Goal: Information Seeking & Learning: Learn about a topic

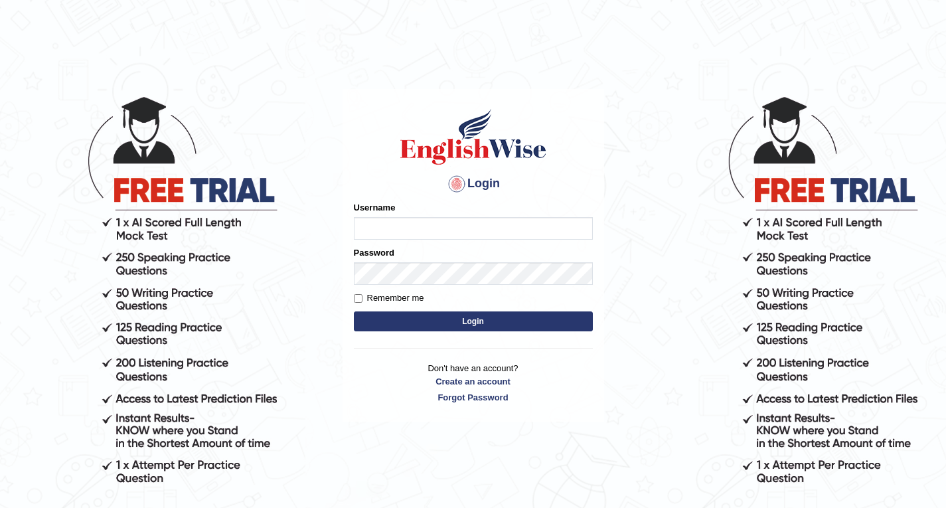
drag, startPoint x: 0, startPoint y: 0, endPoint x: 384, endPoint y: 223, distance: 444.1
click at [384, 223] on input "Username" at bounding box center [473, 228] width 239 height 23
type input "sonam92"
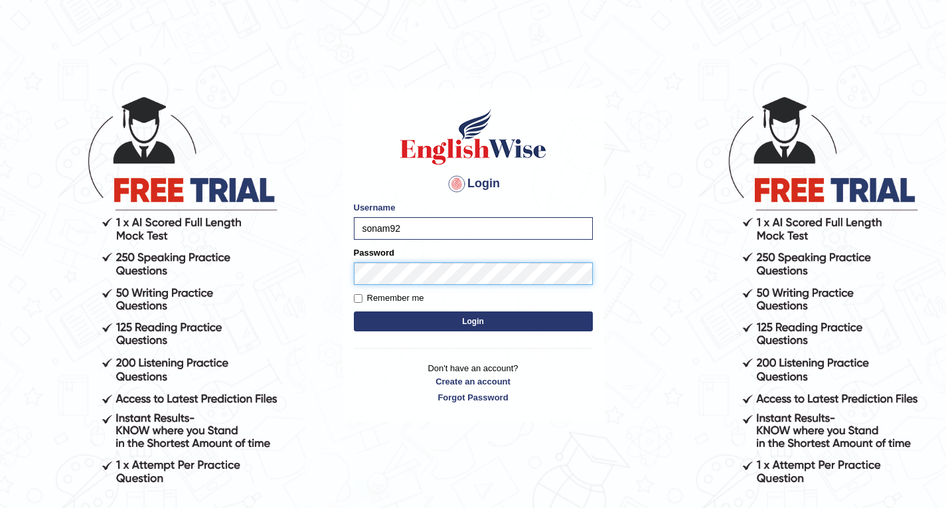
click at [354, 312] on button "Login" at bounding box center [473, 322] width 239 height 20
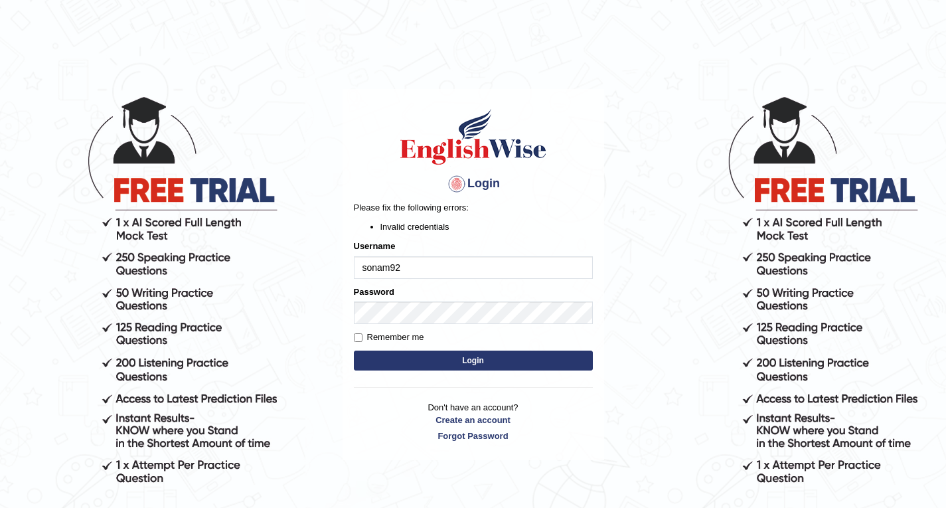
click at [412, 356] on button "Login" at bounding box center [473, 361] width 239 height 20
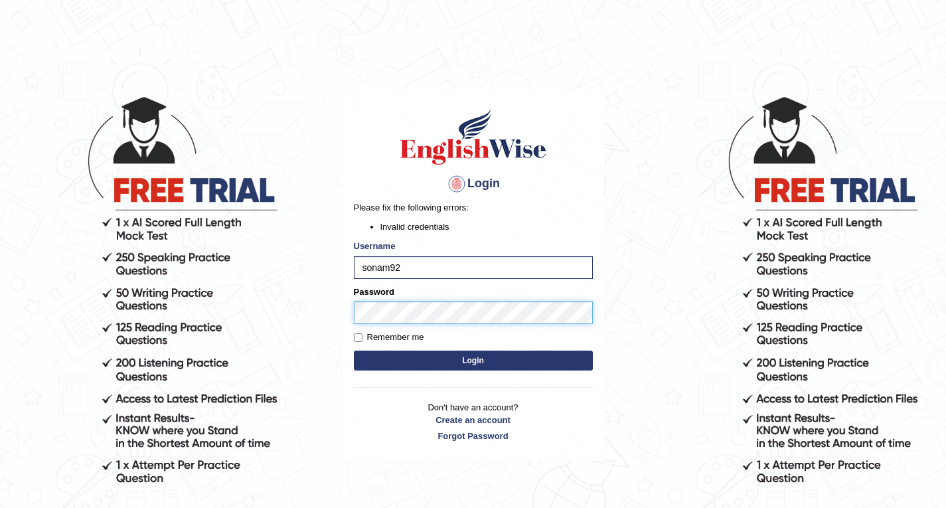
click at [321, 311] on body "Login Please fix the following errors: Invalid credentials Username sonam92 Pas…" at bounding box center [473, 301] width 946 height 508
click at [354, 351] on button "Login" at bounding box center [473, 361] width 239 height 20
click at [296, 314] on body "Login Please fix the following errors: Invalid credentials Username sonam92 Pas…" at bounding box center [473, 301] width 946 height 508
click at [354, 351] on button "Login" at bounding box center [473, 361] width 239 height 20
click at [349, 312] on div "Login Please fix the following errors: Invalid credentials Username sonam92 Pas…" at bounding box center [474, 274] width 262 height 371
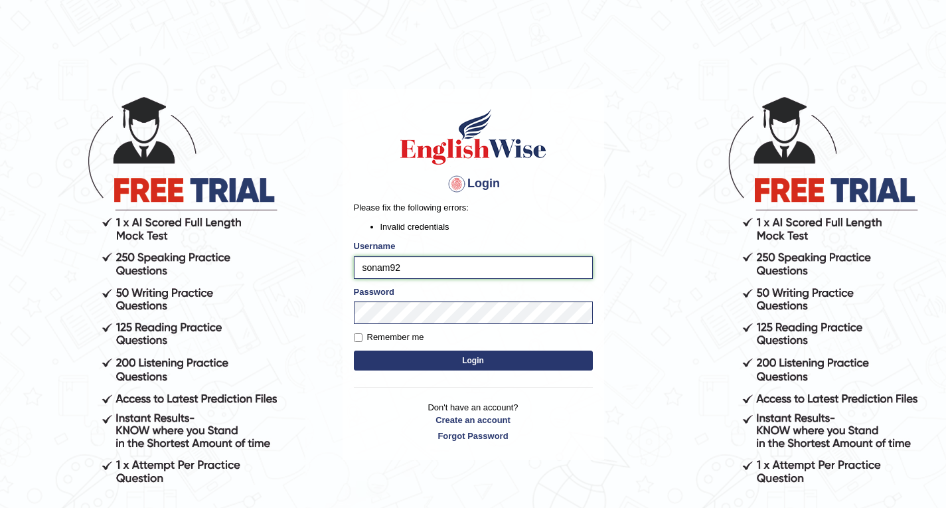
drag, startPoint x: 408, startPoint y: 268, endPoint x: 339, endPoint y: 270, distance: 69.1
click at [339, 270] on body "Login Please fix the following errors: Invalid credentials Username sonam92 Pas…" at bounding box center [473, 301] width 946 height 508
paste input "text"
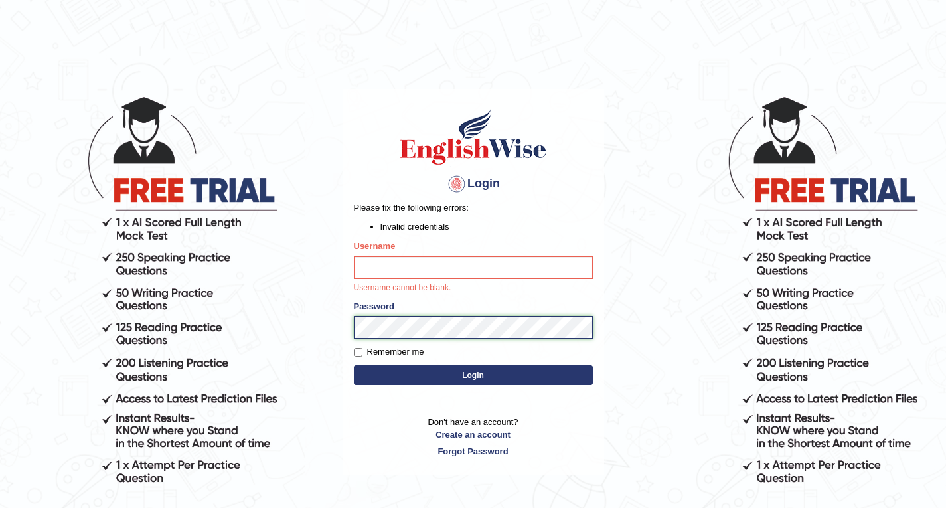
click at [324, 313] on body "Login Please fix the following errors: Invalid credentials Username Username ca…" at bounding box center [473, 301] width 946 height 508
click at [385, 272] on input "Username" at bounding box center [473, 267] width 239 height 23
click at [314, 328] on body "Login Please fix the following errors: Invalid credentials Username Username ca…" at bounding box center [473, 301] width 946 height 508
click at [381, 272] on input "Username" at bounding box center [473, 267] width 239 height 23
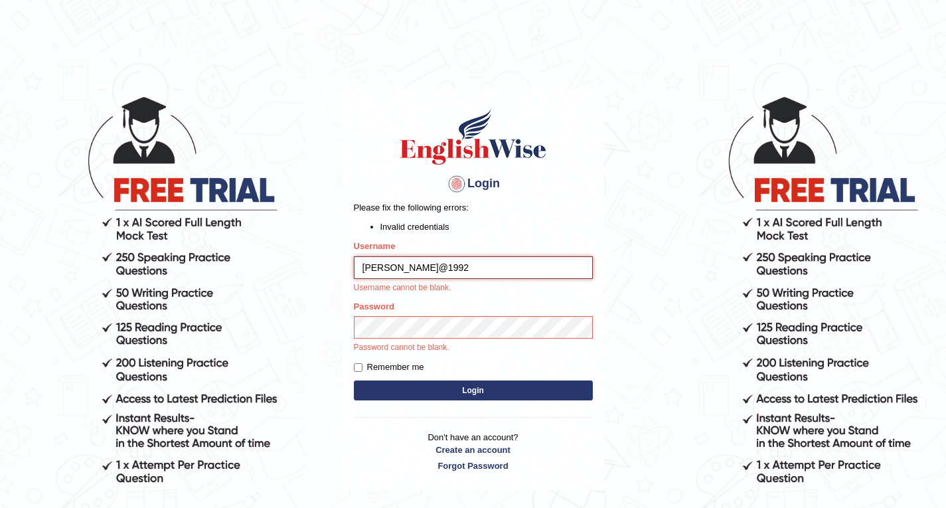
drag, startPoint x: 438, startPoint y: 265, endPoint x: 364, endPoint y: 269, distance: 73.8
click at [364, 269] on input "Sonam@1992" at bounding box center [473, 267] width 239 height 23
type input "Sonam@1992"
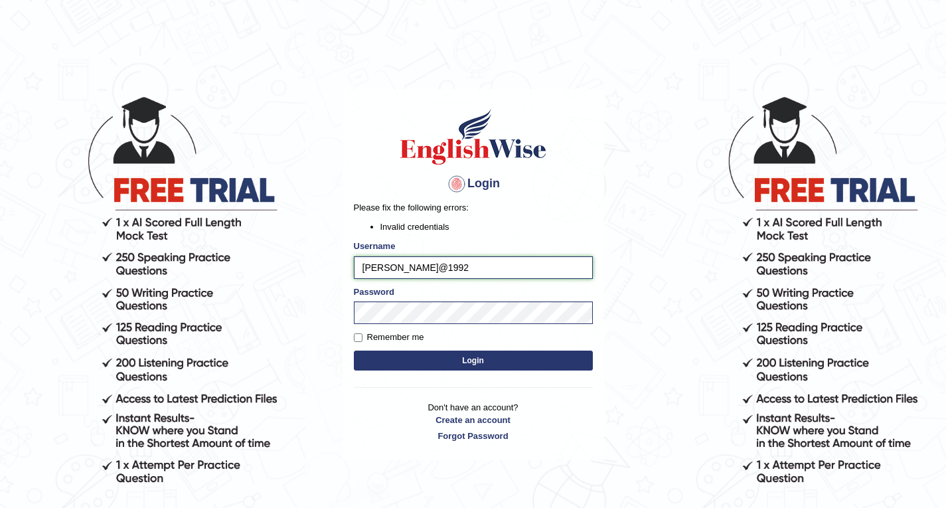
drag, startPoint x: 440, startPoint y: 258, endPoint x: 353, endPoint y: 258, distance: 87.7
click at [354, 263] on input "Sonam@1992" at bounding box center [473, 267] width 239 height 23
type input "sonam92"
click at [382, 359] on button "Login" at bounding box center [473, 361] width 239 height 20
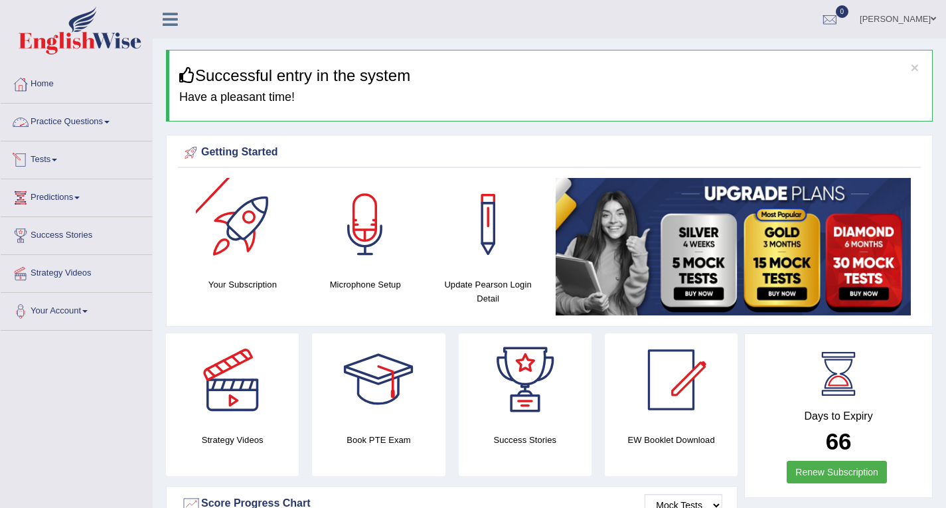
click at [97, 129] on link "Practice Questions" at bounding box center [76, 120] width 151 height 33
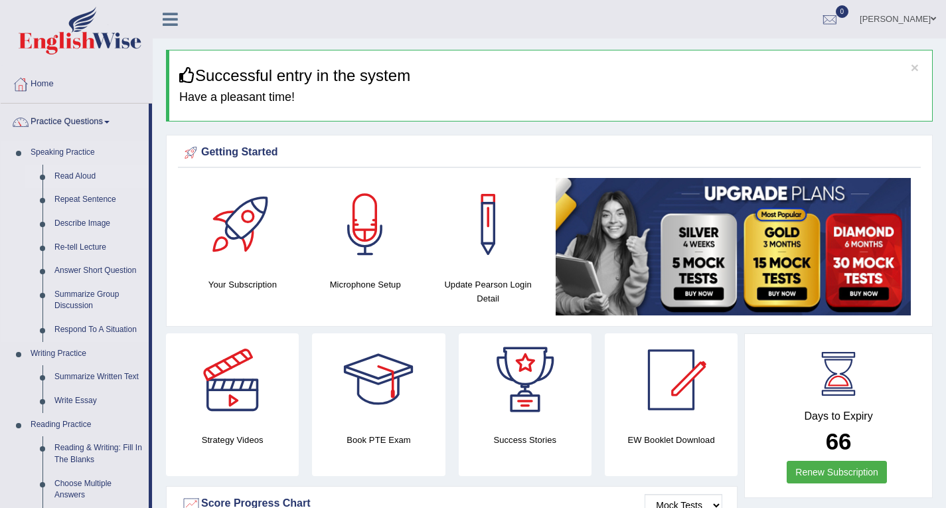
click at [91, 173] on link "Read Aloud" at bounding box center [98, 177] width 100 height 24
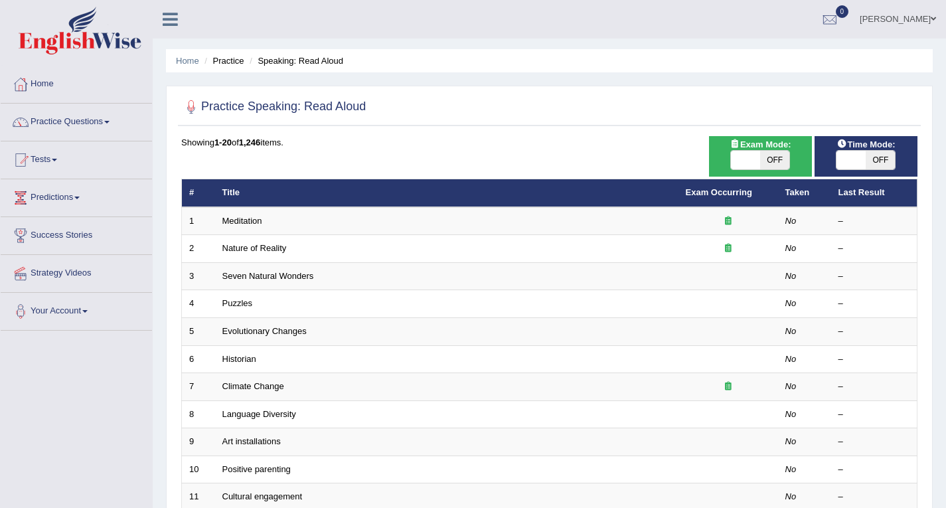
click at [879, 161] on span "OFF" at bounding box center [880, 160] width 29 height 19
checkbox input "true"
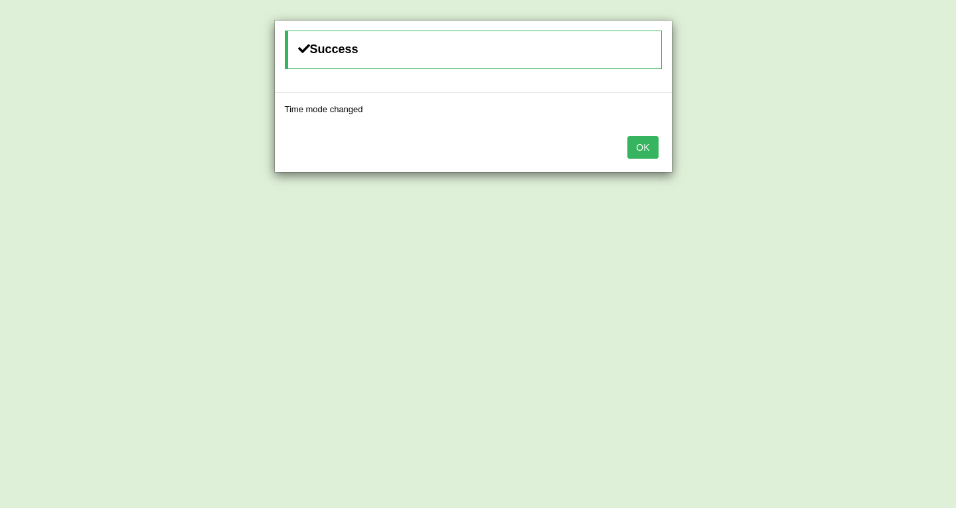
click at [653, 149] on button "OK" at bounding box center [643, 147] width 31 height 23
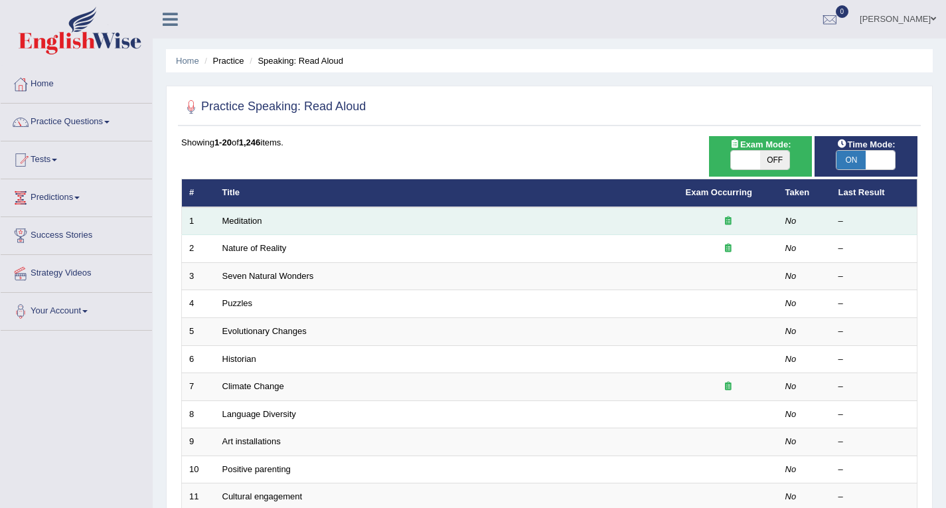
click at [282, 218] on td "Meditation" at bounding box center [447, 221] width 464 height 28
click at [298, 224] on td "Meditation" at bounding box center [447, 221] width 464 height 28
click at [259, 220] on link "Meditation" at bounding box center [243, 221] width 40 height 10
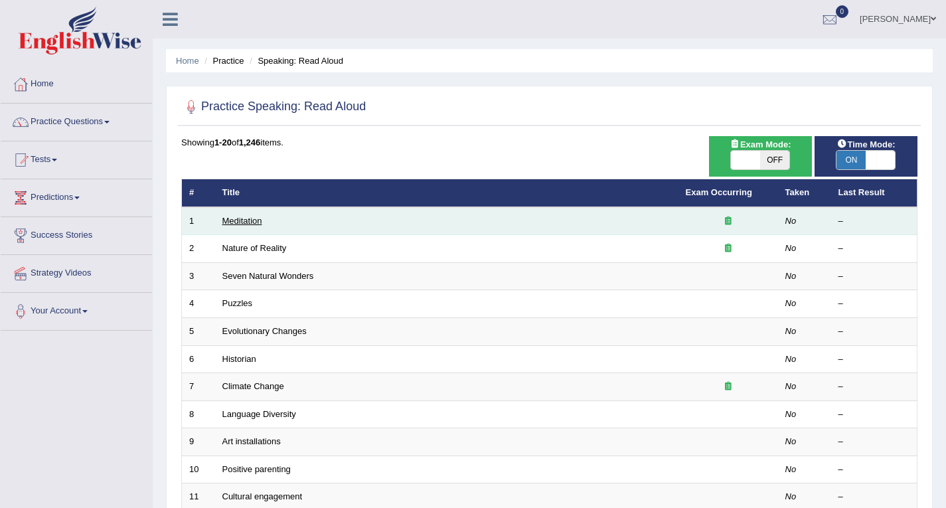
click at [259, 220] on link "Meditation" at bounding box center [243, 221] width 40 height 10
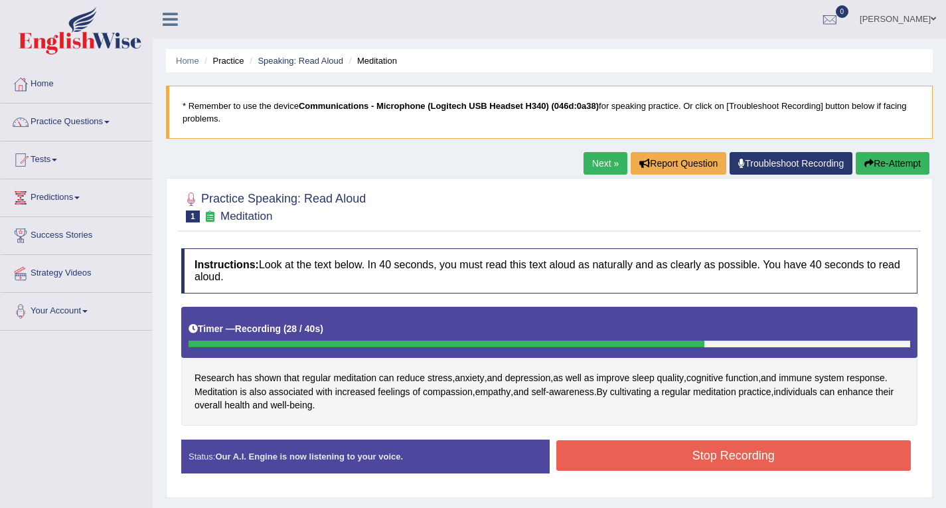
click at [602, 456] on button "Stop Recording" at bounding box center [734, 455] width 355 height 31
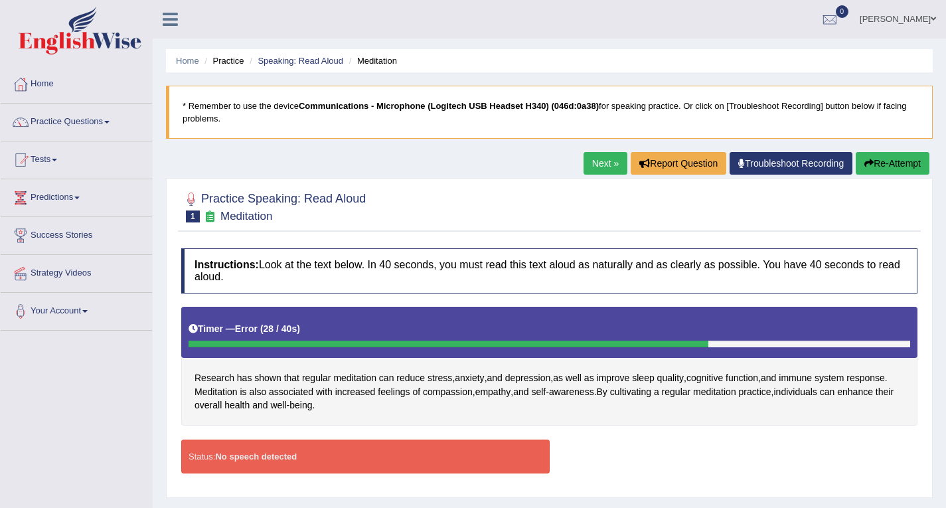
click at [299, 450] on div "Status: No speech detected" at bounding box center [365, 457] width 369 height 34
click at [869, 163] on icon "button" at bounding box center [869, 163] width 9 height 9
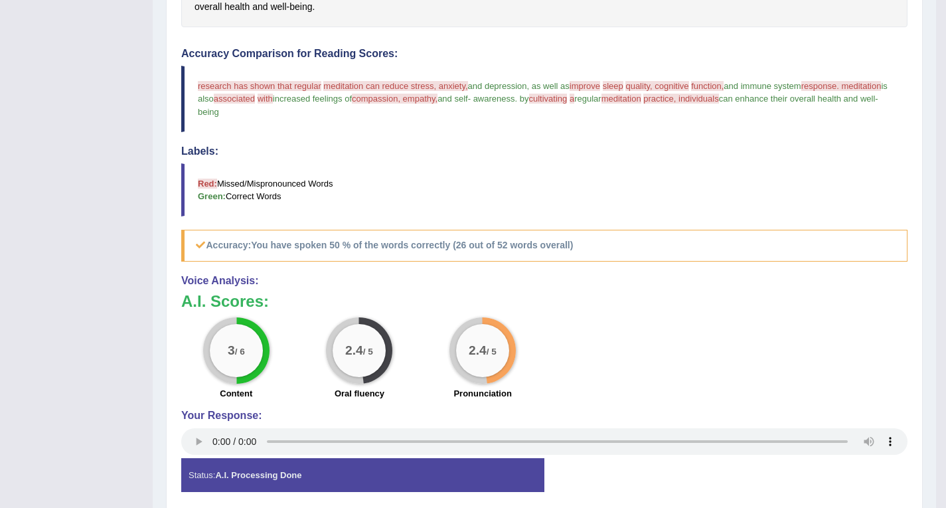
scroll to position [450, 0]
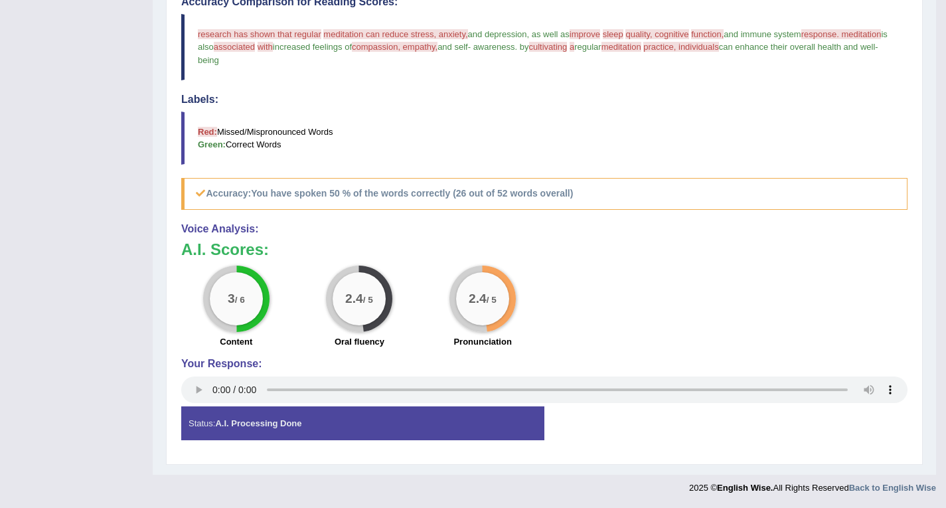
click at [273, 424] on strong "A.I. Processing Done" at bounding box center [258, 423] width 86 height 10
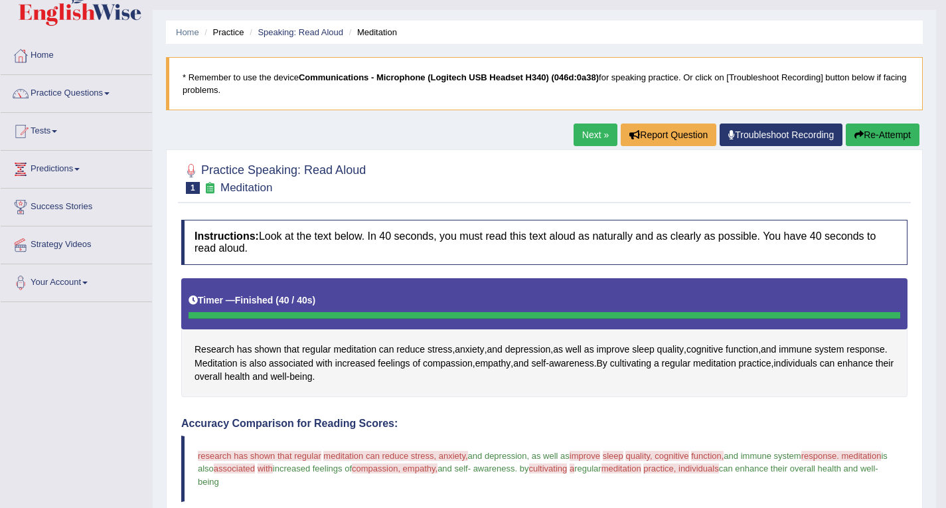
scroll to position [0, 0]
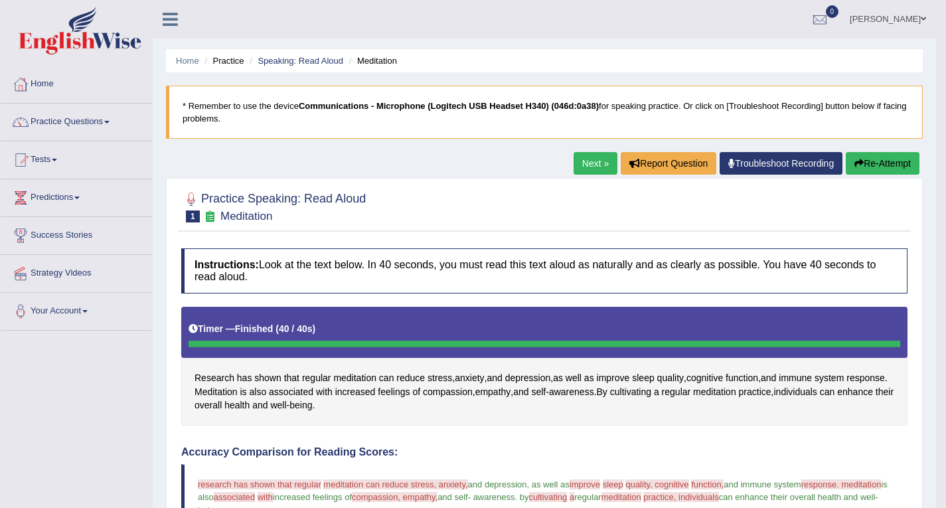
click at [582, 167] on link "Next »" at bounding box center [596, 163] width 44 height 23
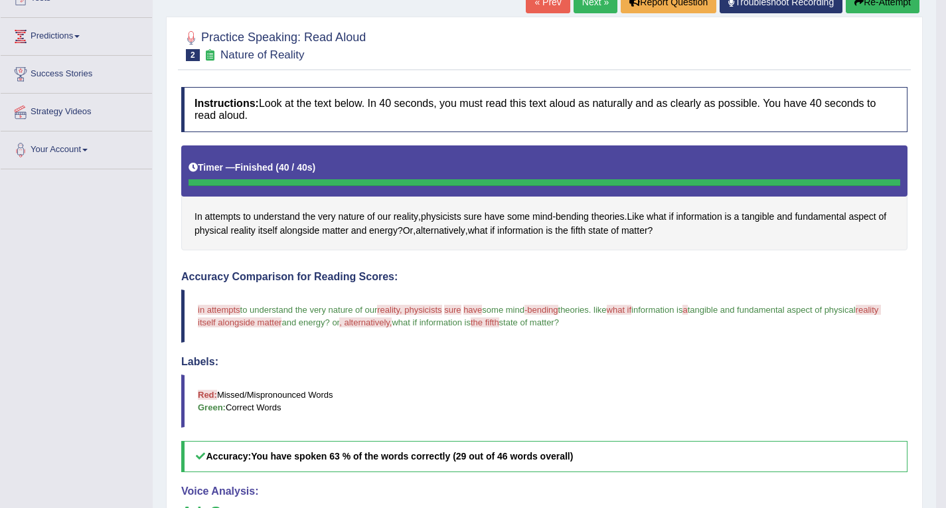
scroll to position [92, 0]
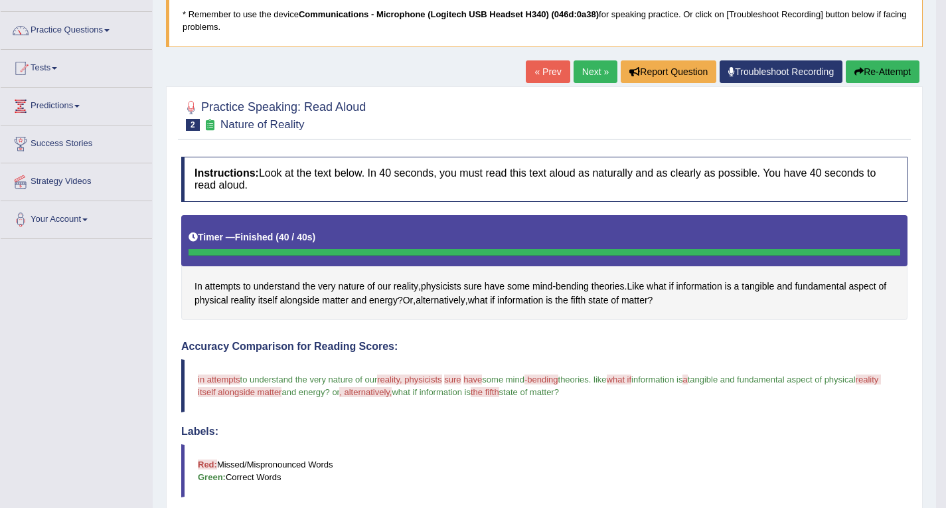
click at [590, 74] on link "Next »" at bounding box center [596, 71] width 44 height 23
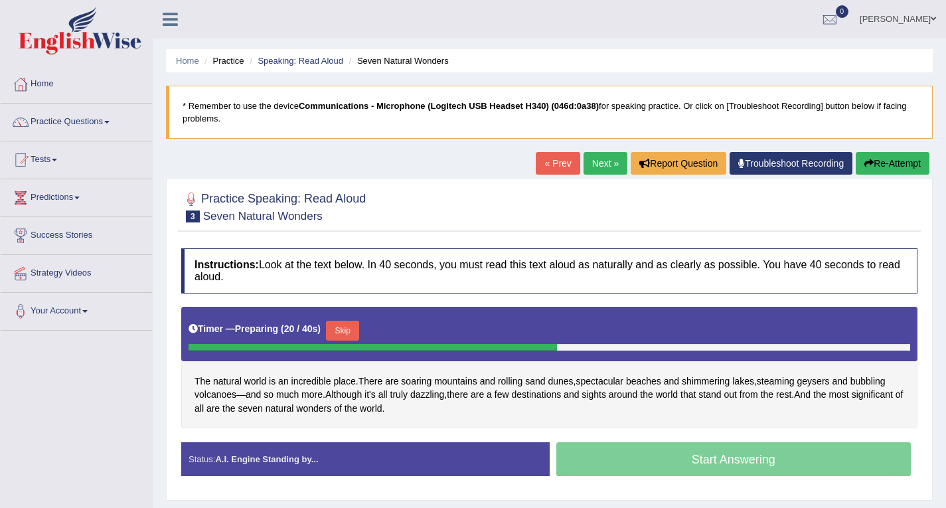
click at [341, 329] on button "Skip" at bounding box center [342, 331] width 33 height 20
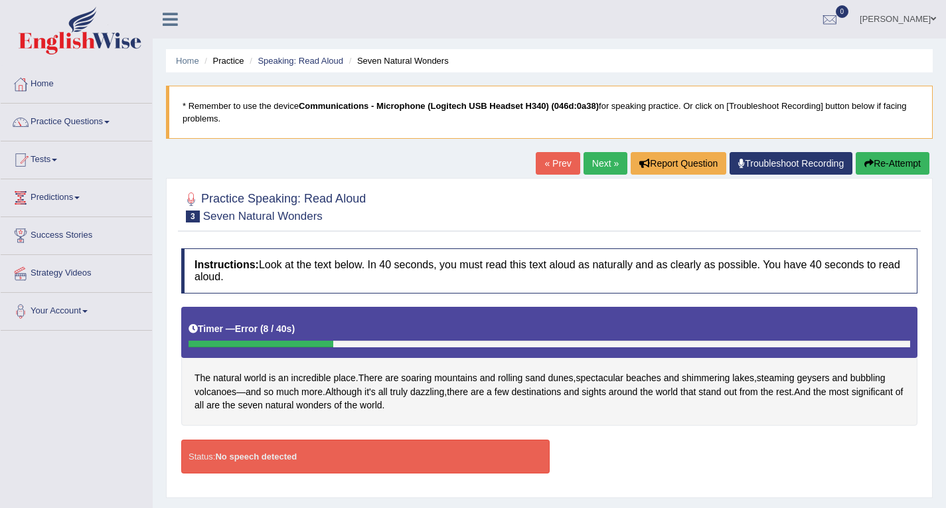
click at [539, 160] on link "« Prev" at bounding box center [558, 163] width 44 height 23
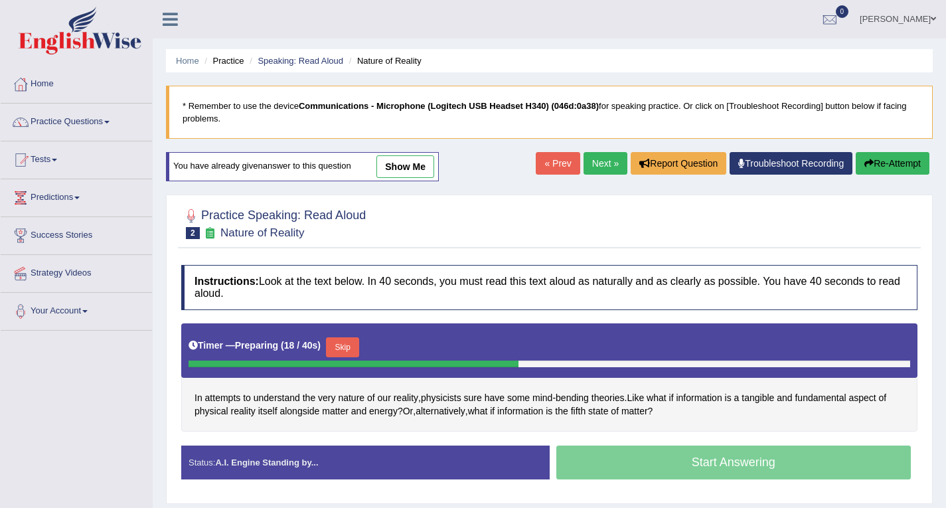
click at [349, 342] on button "Skip" at bounding box center [342, 347] width 33 height 20
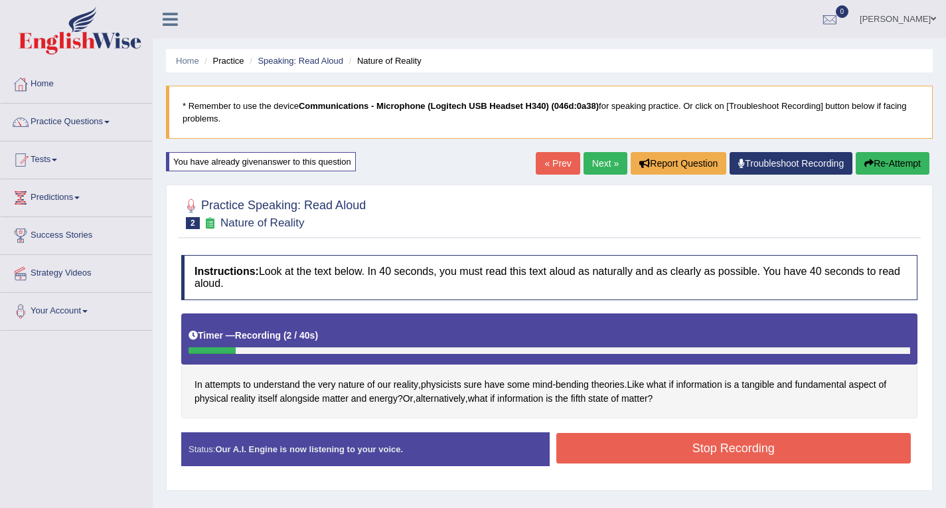
click at [221, 58] on li "Practice" at bounding box center [222, 60] width 43 height 13
click at [270, 60] on link "Speaking: Read Aloud" at bounding box center [301, 61] width 86 height 10
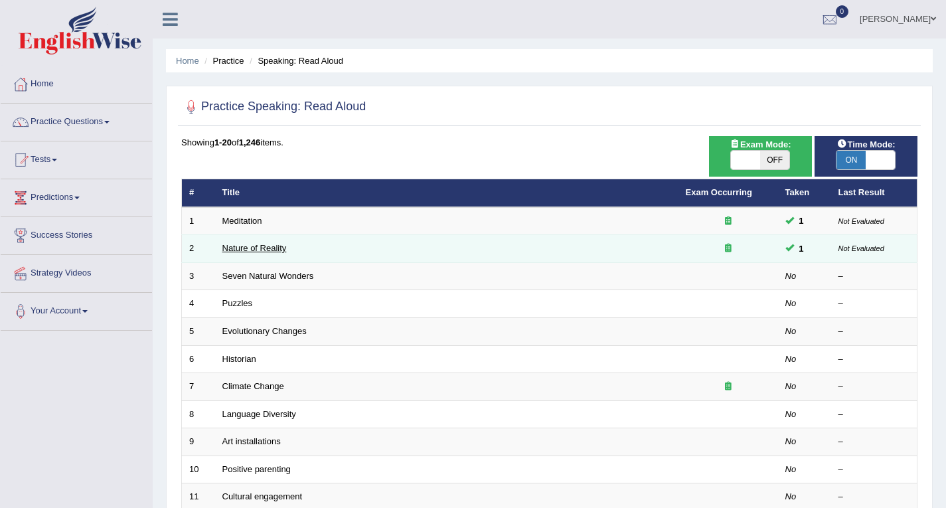
click at [245, 247] on link "Nature of Reality" at bounding box center [255, 248] width 64 height 10
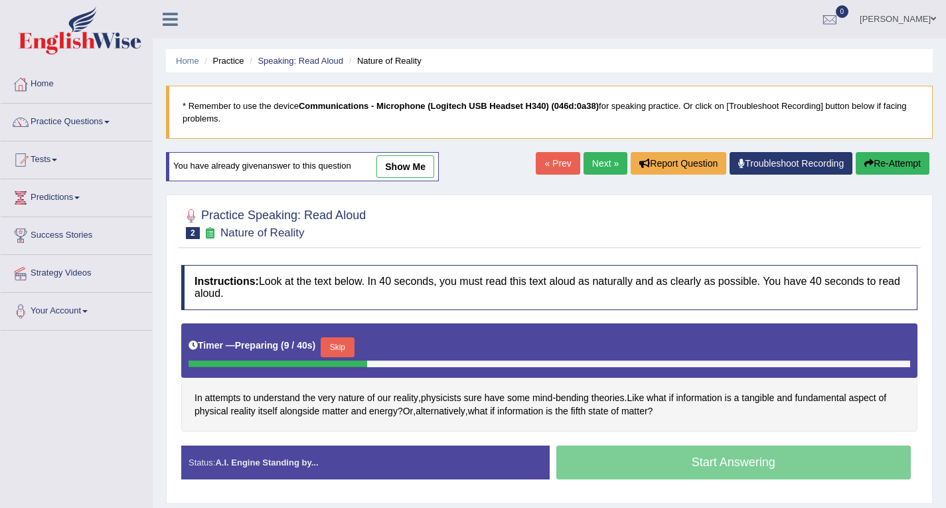
click at [338, 345] on button "Skip" at bounding box center [337, 347] width 33 height 20
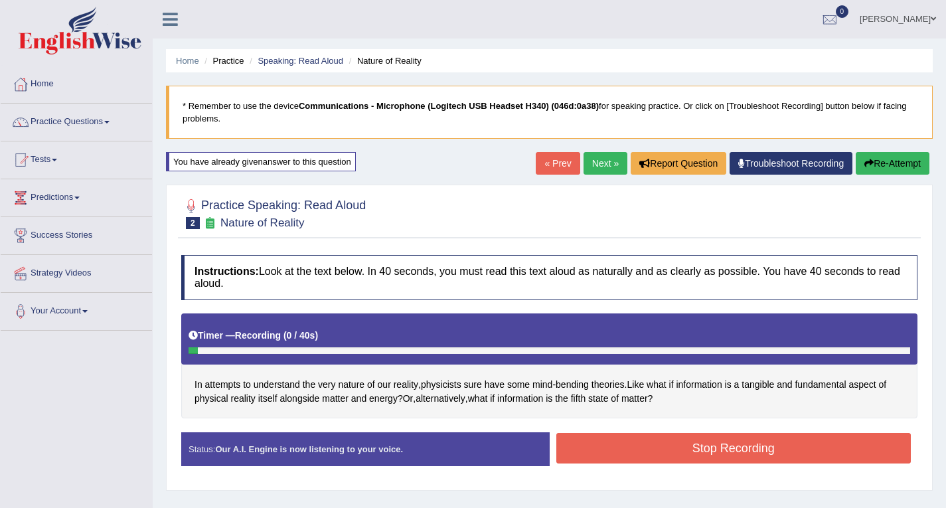
click at [236, 62] on li "Practice" at bounding box center [222, 60] width 43 height 13
click at [267, 62] on link "Speaking: Read Aloud" at bounding box center [301, 61] width 86 height 10
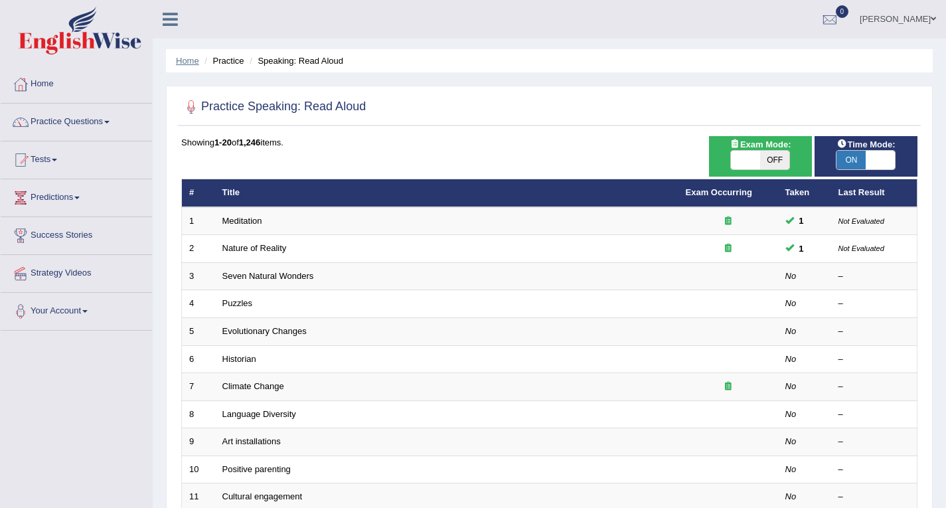
click at [187, 63] on link "Home" at bounding box center [187, 61] width 23 height 10
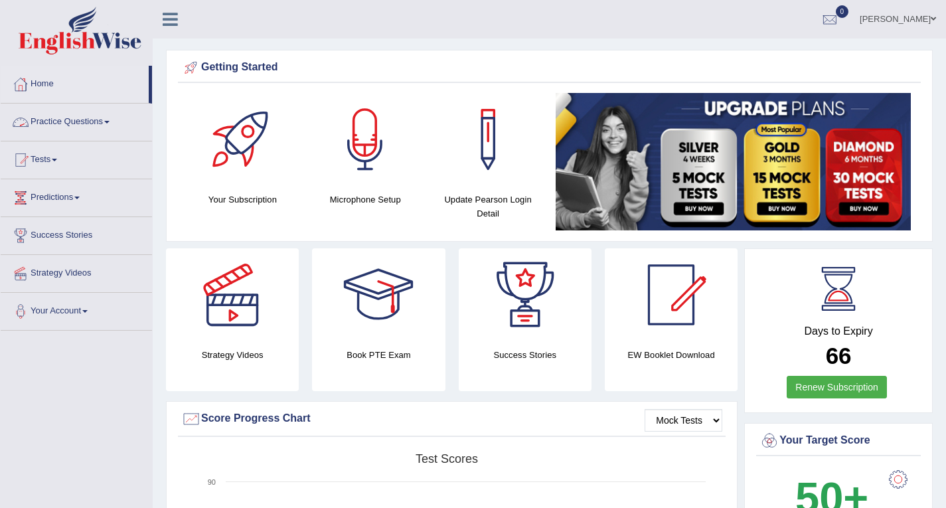
click at [77, 121] on link "Practice Questions" at bounding box center [76, 120] width 151 height 33
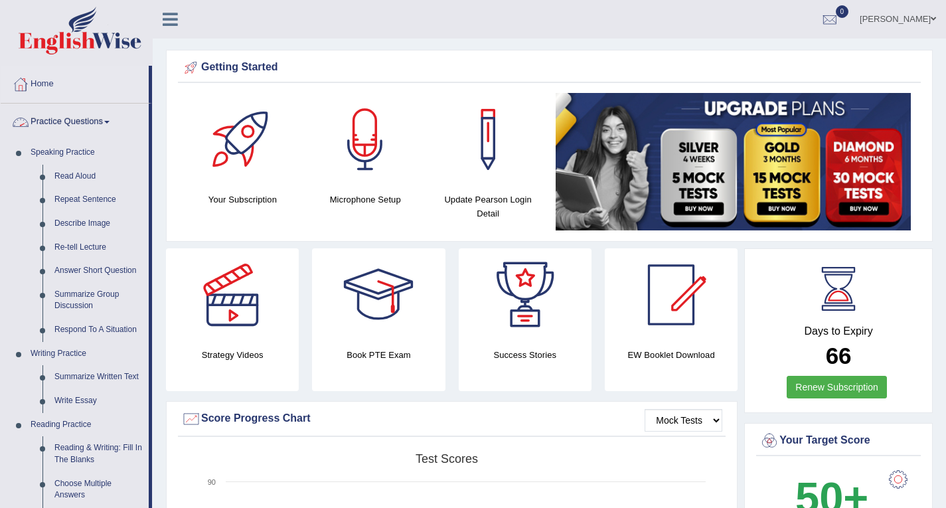
click at [86, 126] on link "Practice Questions" at bounding box center [75, 120] width 148 height 33
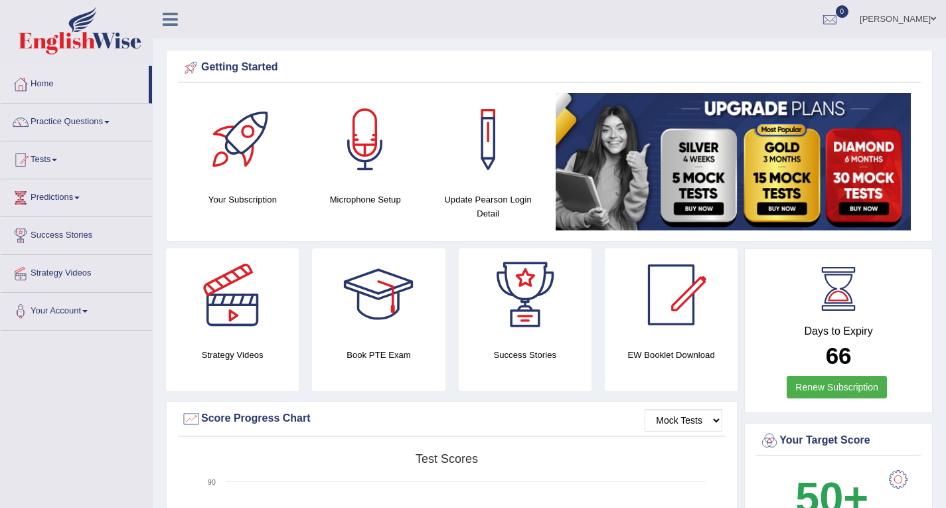
click at [86, 126] on link "Practice Questions" at bounding box center [76, 120] width 151 height 33
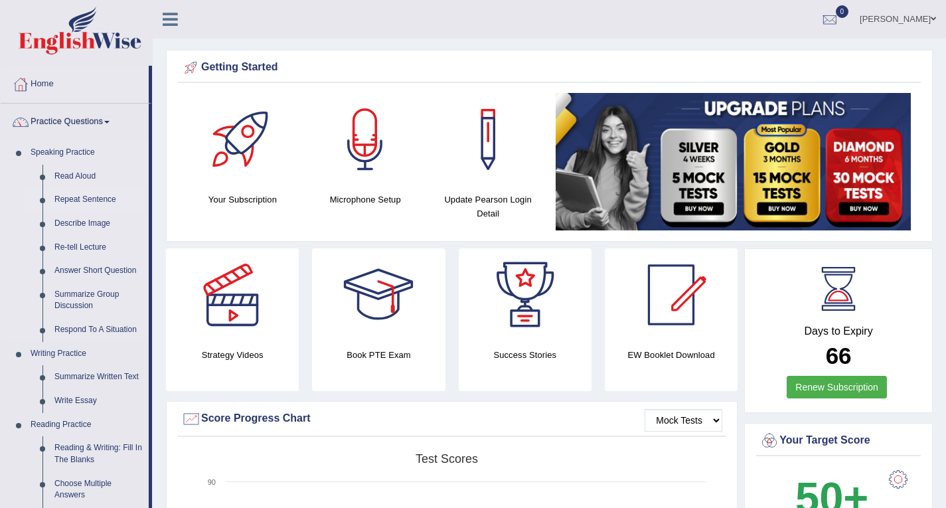
click at [88, 198] on link "Repeat Sentence" at bounding box center [98, 200] width 100 height 24
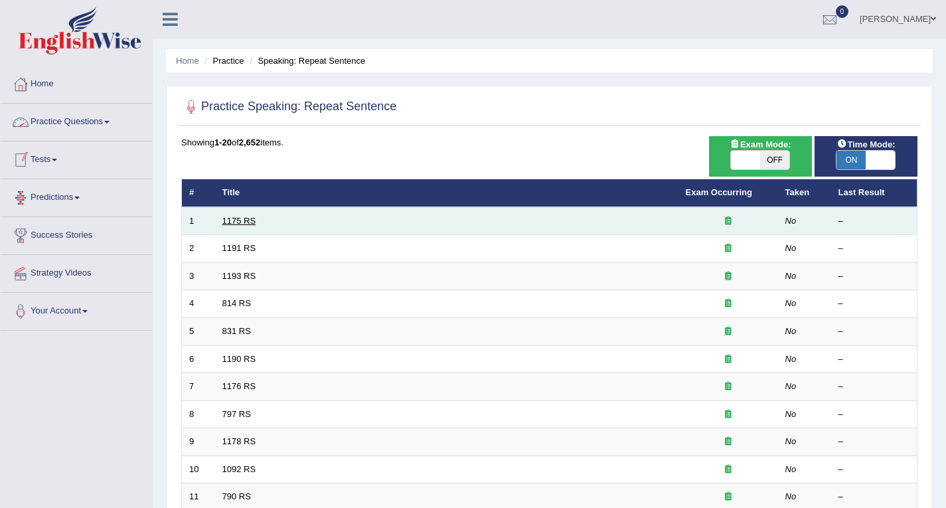
click at [238, 219] on link "1175 RS" at bounding box center [240, 221] width 34 height 10
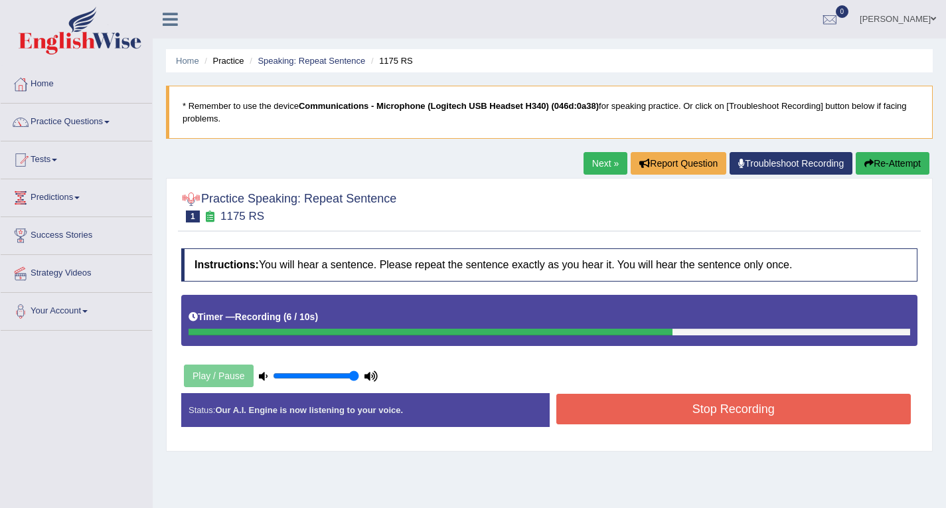
click at [584, 166] on link "Next »" at bounding box center [606, 163] width 44 height 23
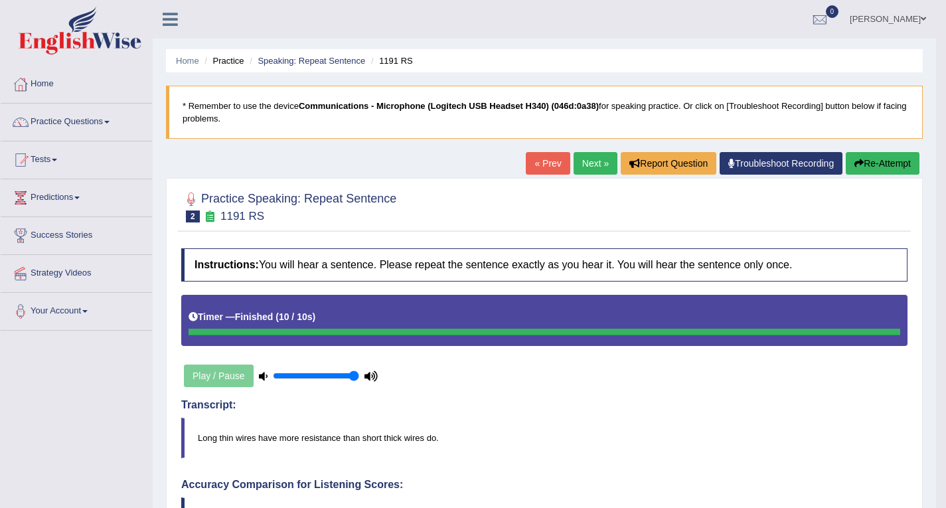
click at [537, 168] on link "« Prev" at bounding box center [548, 163] width 44 height 23
click at [590, 166] on link "Next »" at bounding box center [596, 163] width 44 height 23
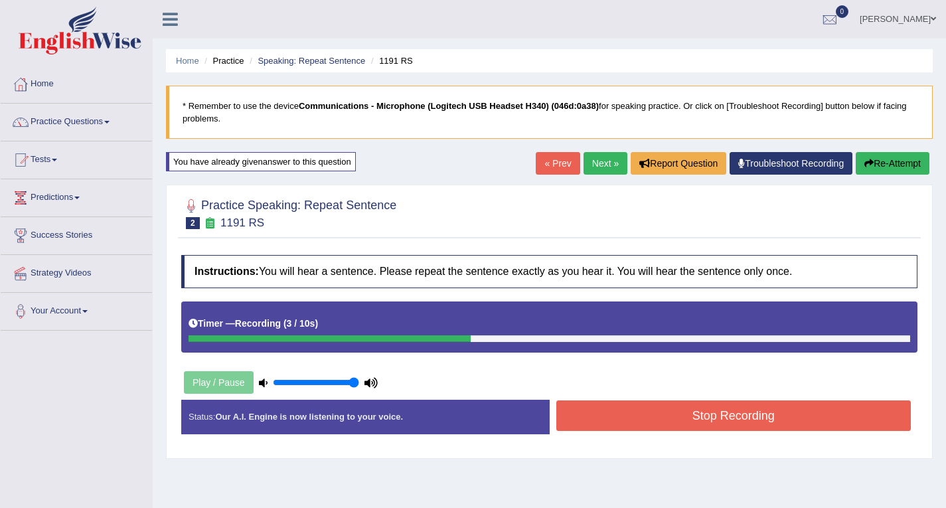
click at [611, 414] on button "Stop Recording" at bounding box center [734, 416] width 355 height 31
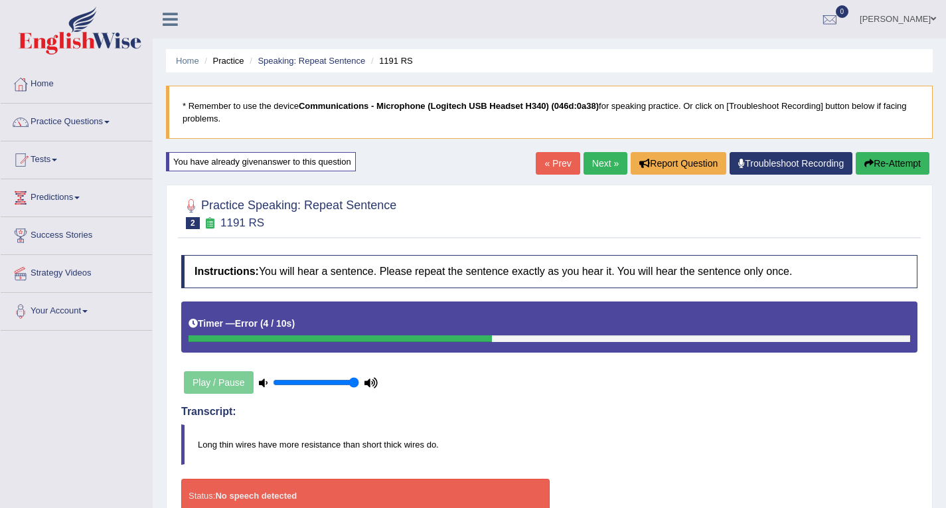
click at [561, 162] on link "« Prev" at bounding box center [558, 163] width 44 height 23
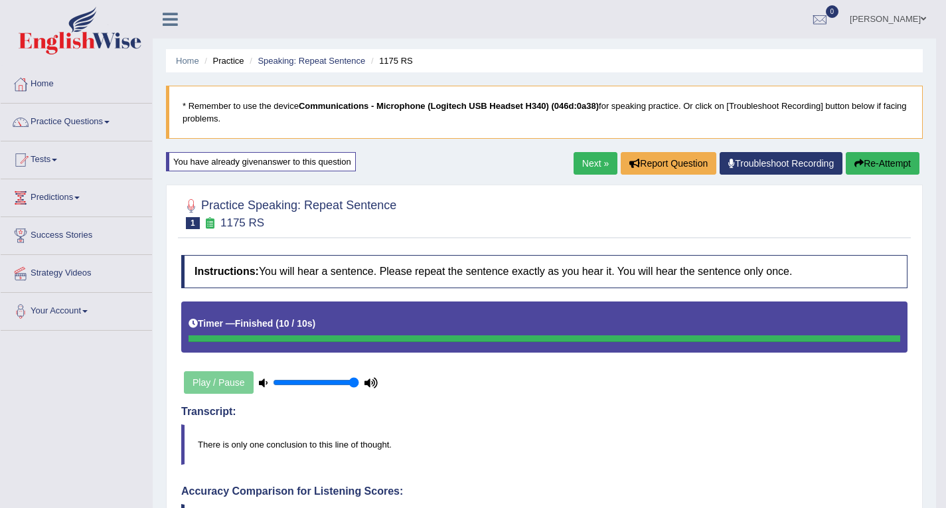
click at [594, 163] on link "Next »" at bounding box center [596, 163] width 44 height 23
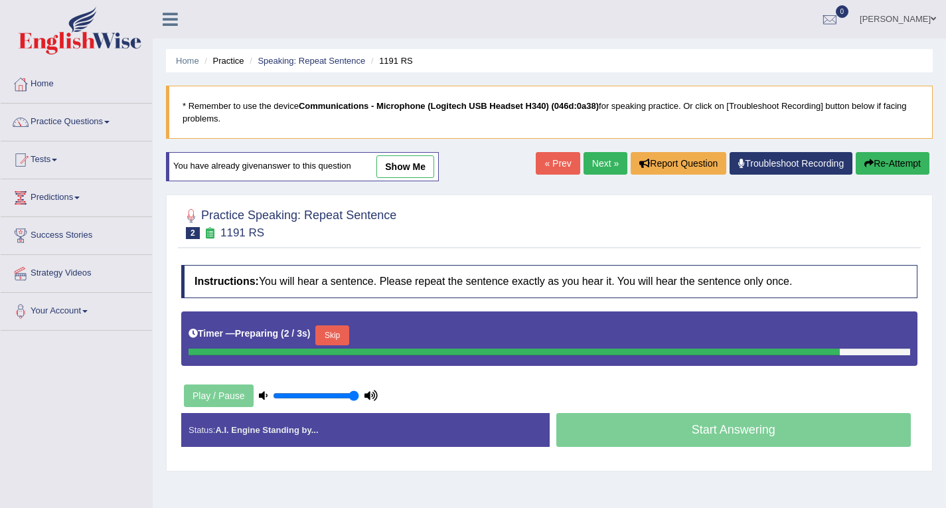
click at [594, 163] on link "Next »" at bounding box center [606, 163] width 44 height 23
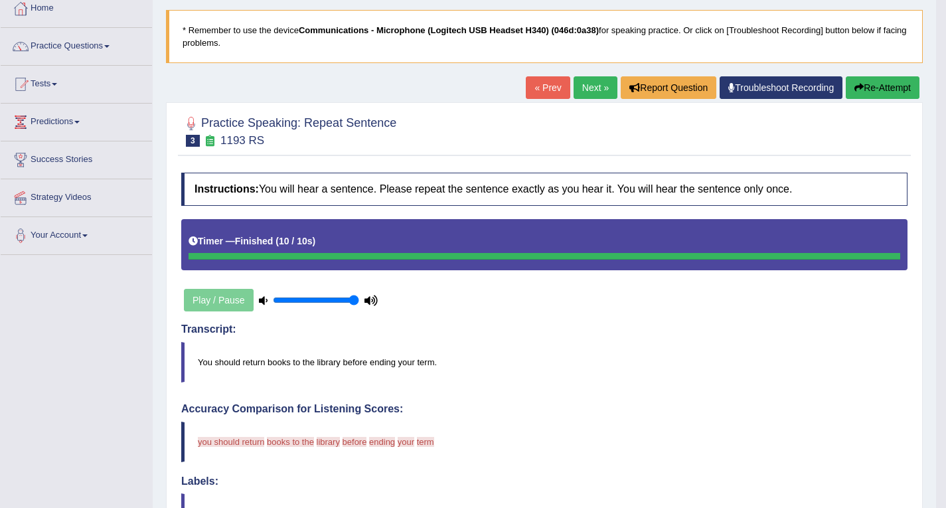
scroll to position [59, 0]
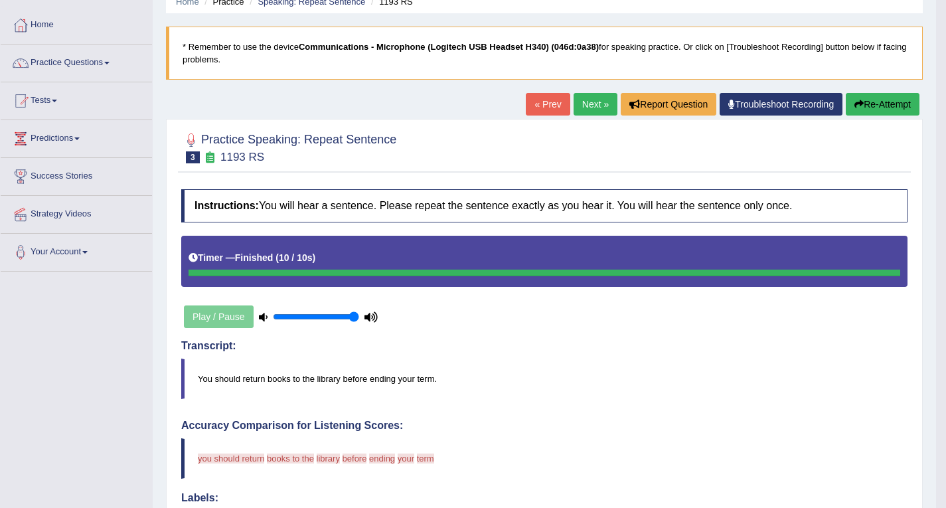
click at [547, 106] on link "« Prev" at bounding box center [548, 104] width 44 height 23
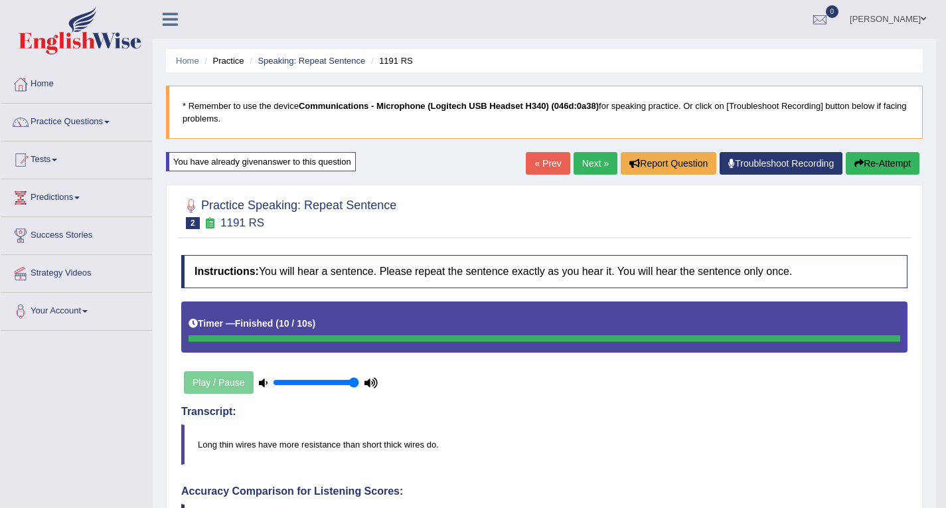
click at [592, 164] on link "Next »" at bounding box center [596, 163] width 44 height 23
click at [547, 162] on link "« Prev" at bounding box center [548, 163] width 44 height 23
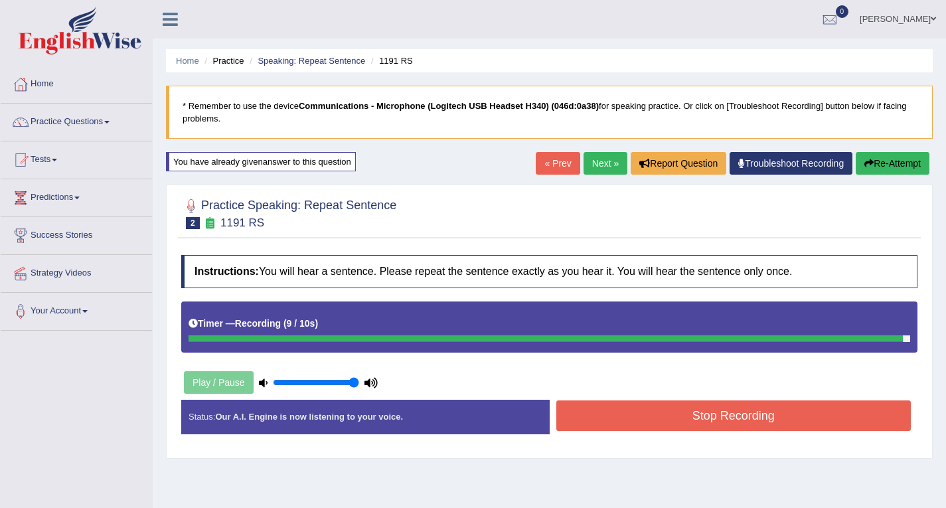
click at [602, 165] on link "Next »" at bounding box center [606, 163] width 44 height 23
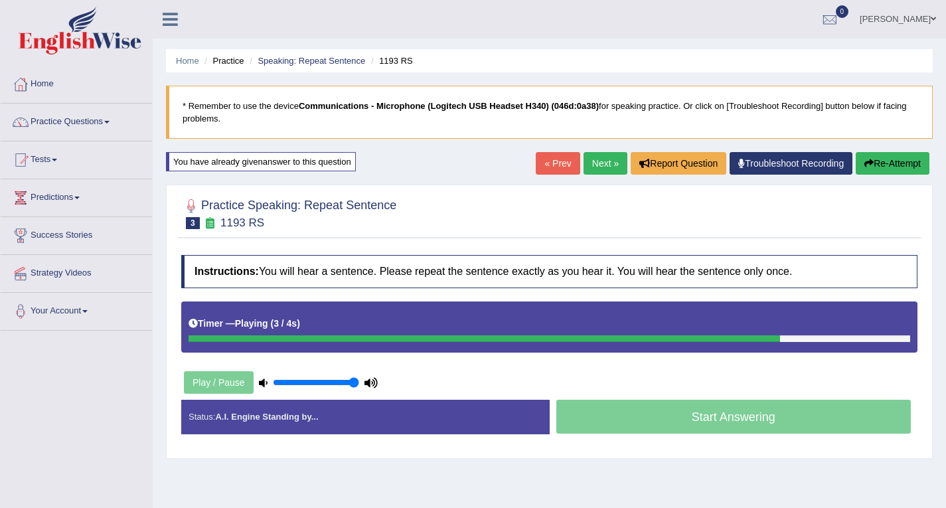
click at [602, 165] on link "Next »" at bounding box center [606, 163] width 44 height 23
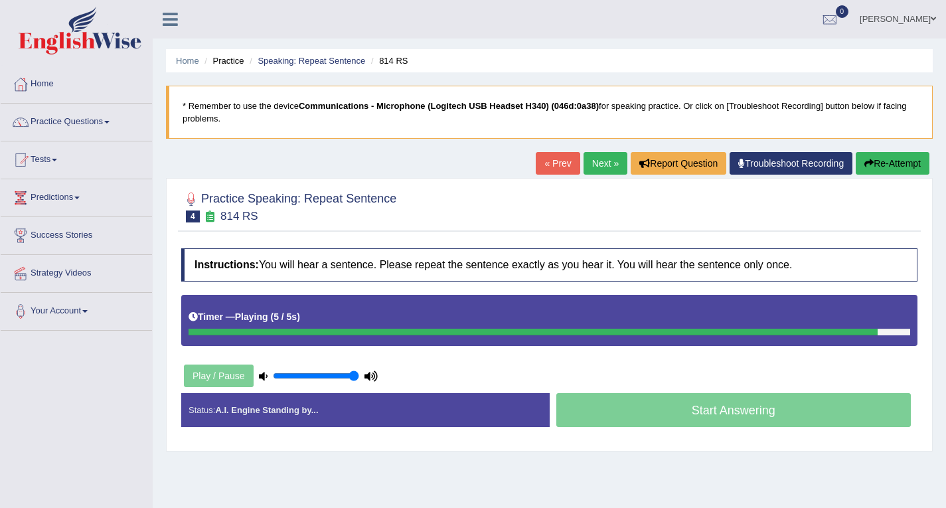
click at [602, 165] on link "Next »" at bounding box center [606, 163] width 44 height 23
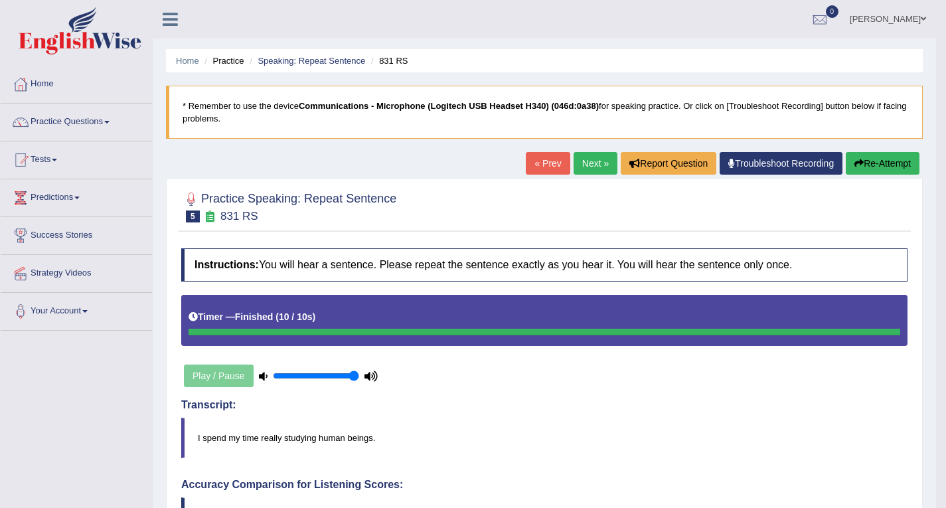
click at [197, 378] on div "Play / Pause" at bounding box center [280, 375] width 199 height 33
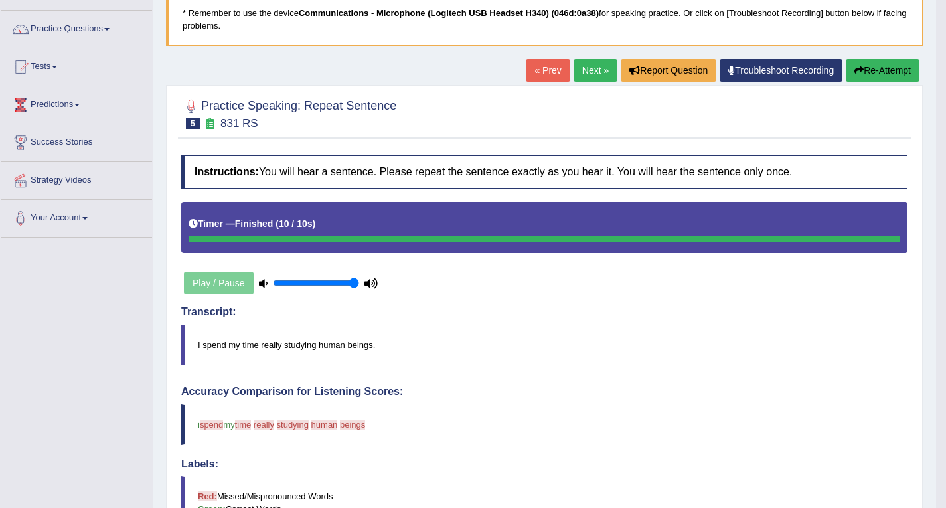
scroll to position [66, 0]
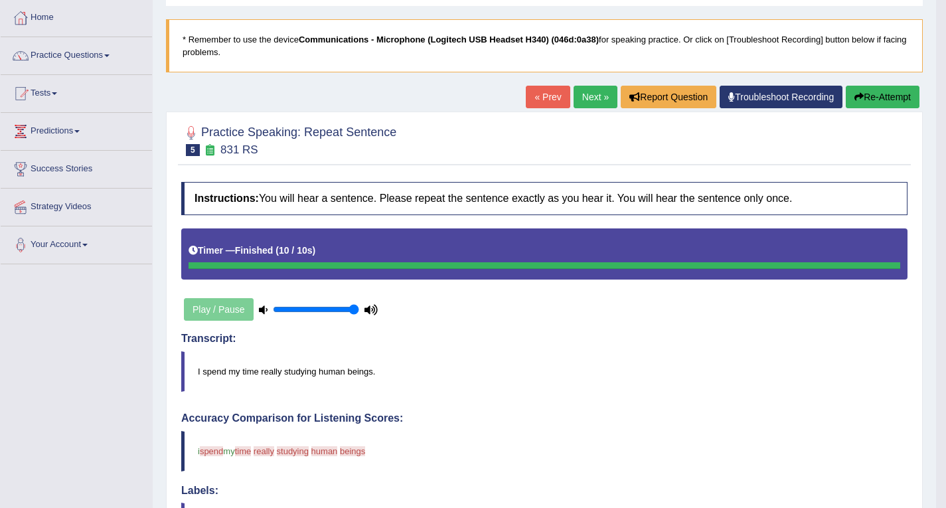
click at [535, 97] on link "« Prev" at bounding box center [548, 97] width 44 height 23
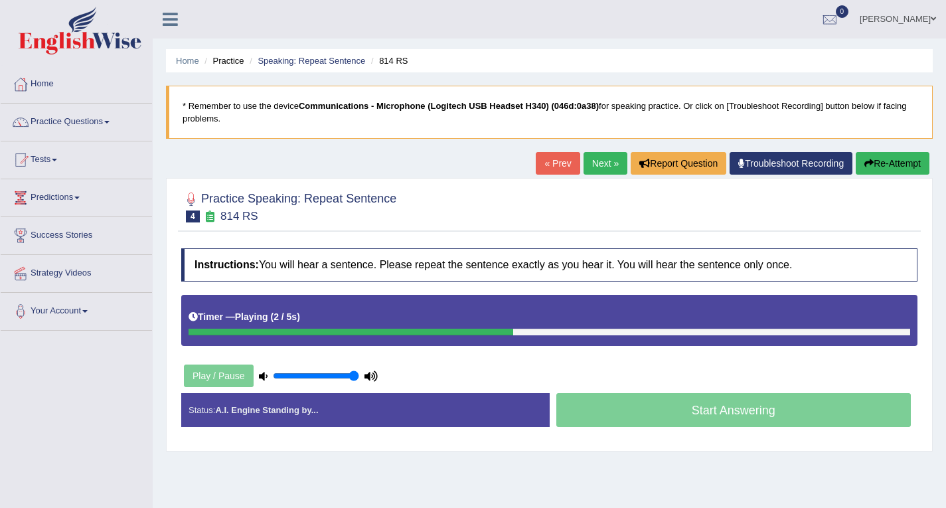
click at [588, 169] on link "Next »" at bounding box center [606, 163] width 44 height 23
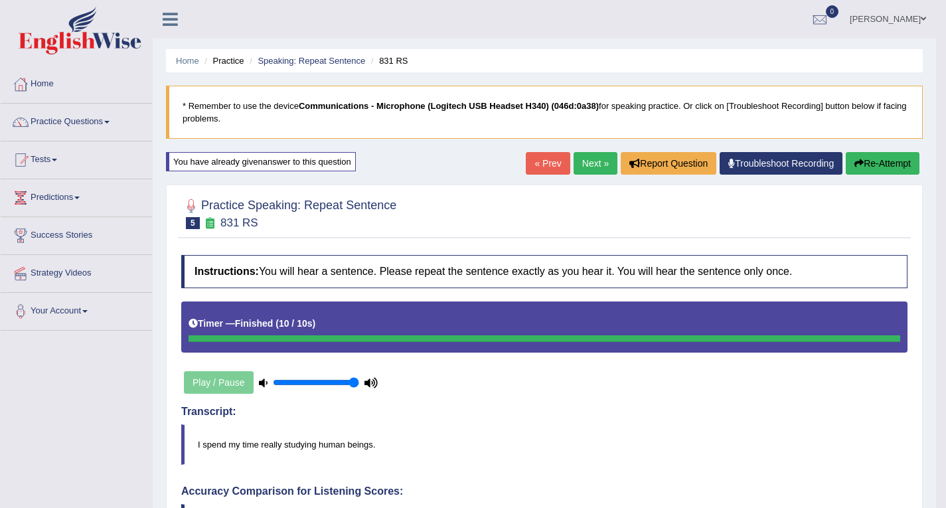
click at [582, 166] on link "Next »" at bounding box center [596, 163] width 44 height 23
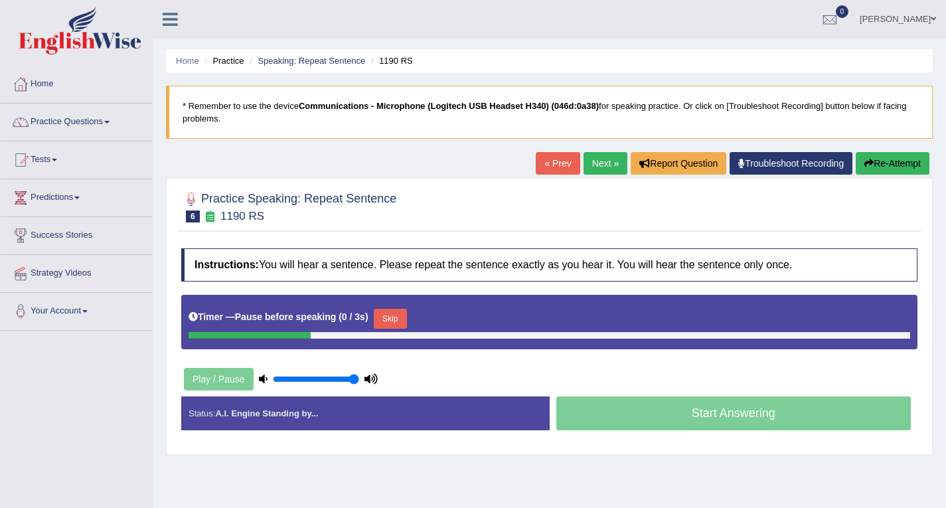
click at [584, 166] on link "Next »" at bounding box center [606, 163] width 44 height 23
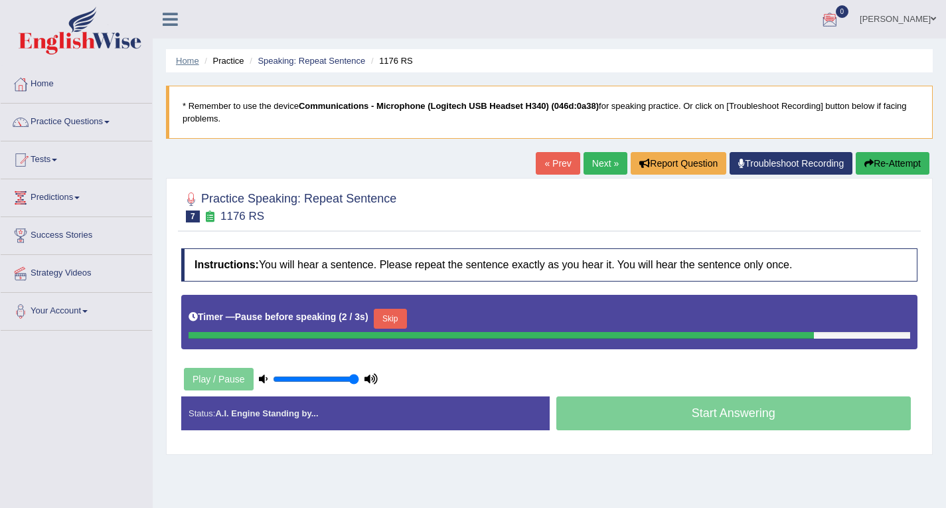
click at [195, 58] on link "Home" at bounding box center [187, 61] width 23 height 10
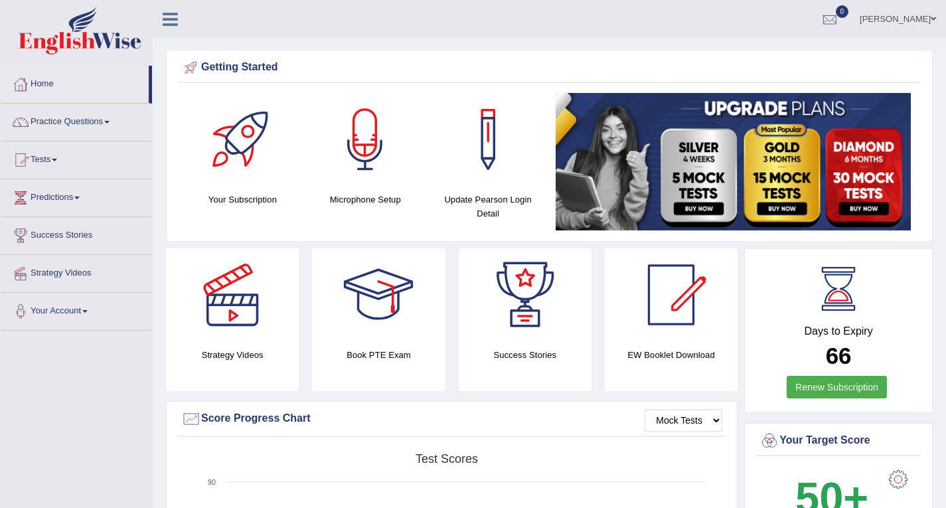
click at [68, 121] on link "Practice Questions" at bounding box center [76, 120] width 151 height 33
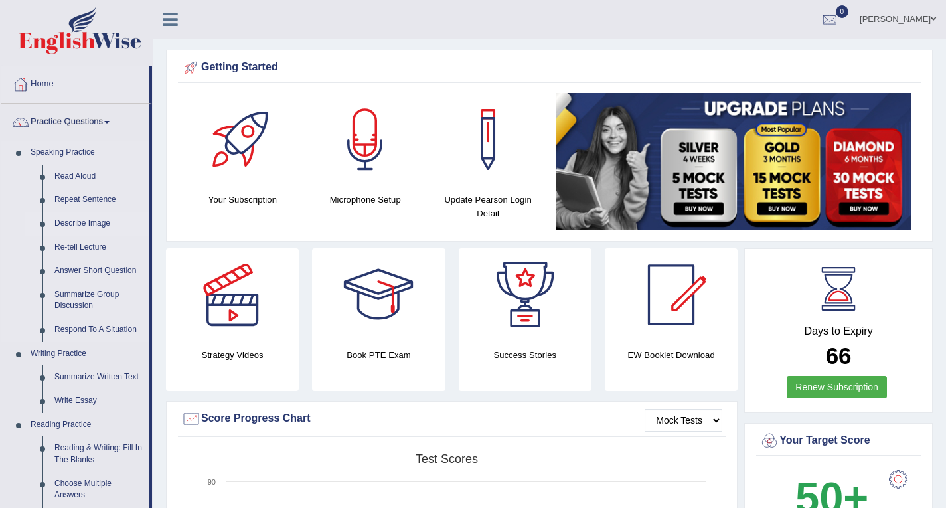
click at [83, 223] on link "Describe Image" at bounding box center [98, 224] width 100 height 24
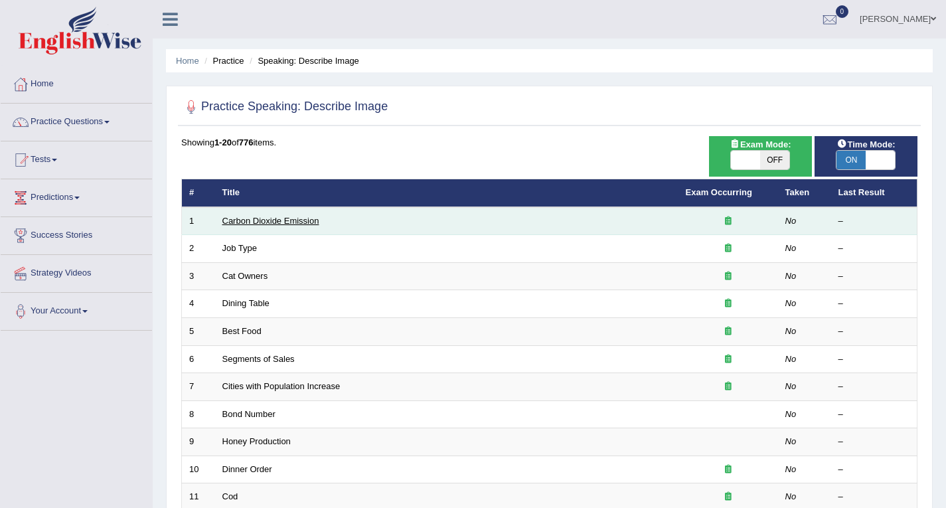
click at [275, 223] on link "Carbon Dioxide Emission" at bounding box center [271, 221] width 97 height 10
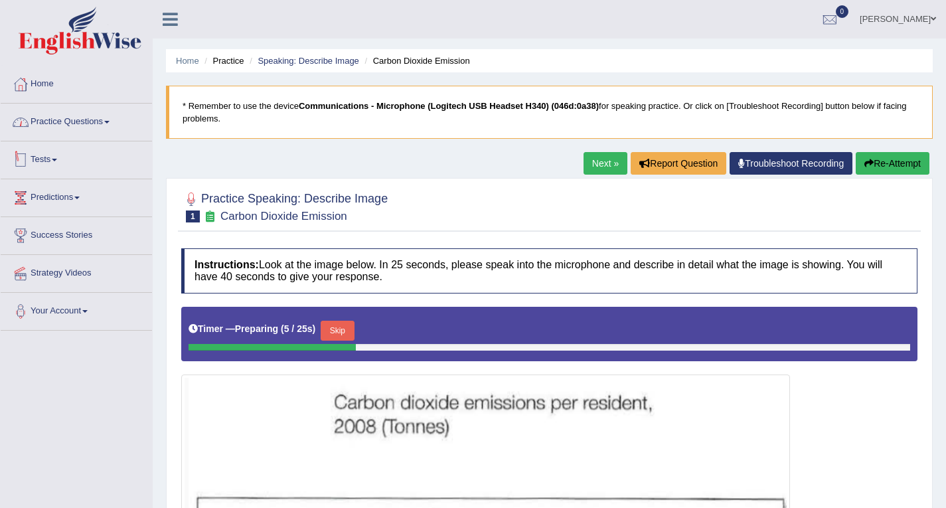
click at [83, 120] on link "Practice Questions" at bounding box center [76, 120] width 151 height 33
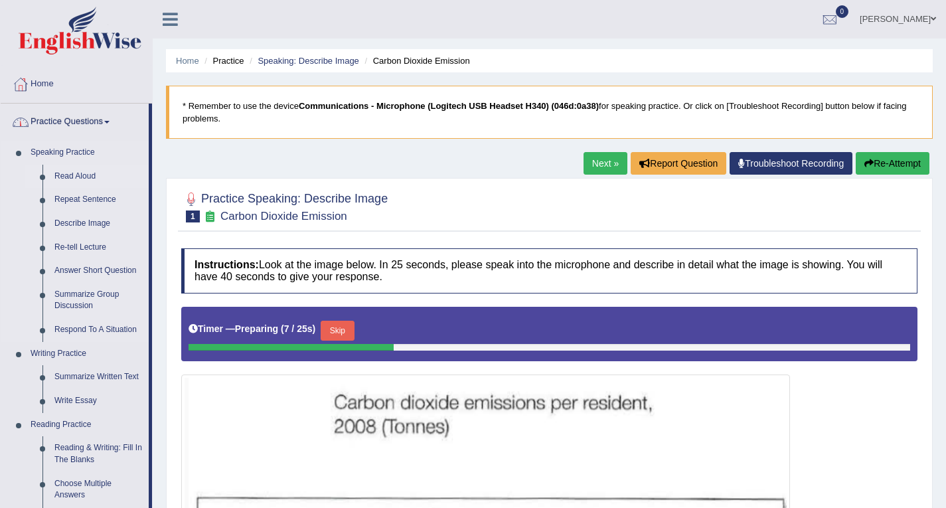
click at [88, 179] on link "Read Aloud" at bounding box center [98, 177] width 100 height 24
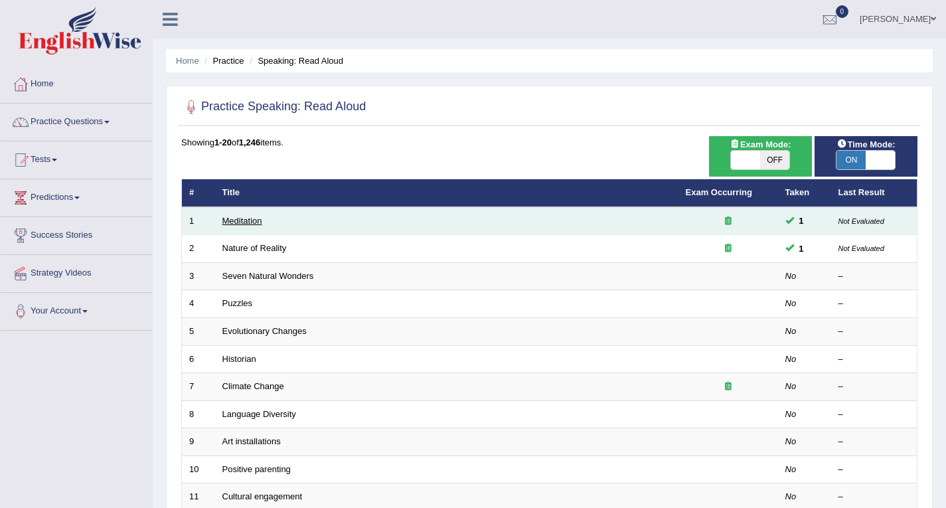
click at [249, 223] on link "Meditation" at bounding box center [243, 221] width 40 height 10
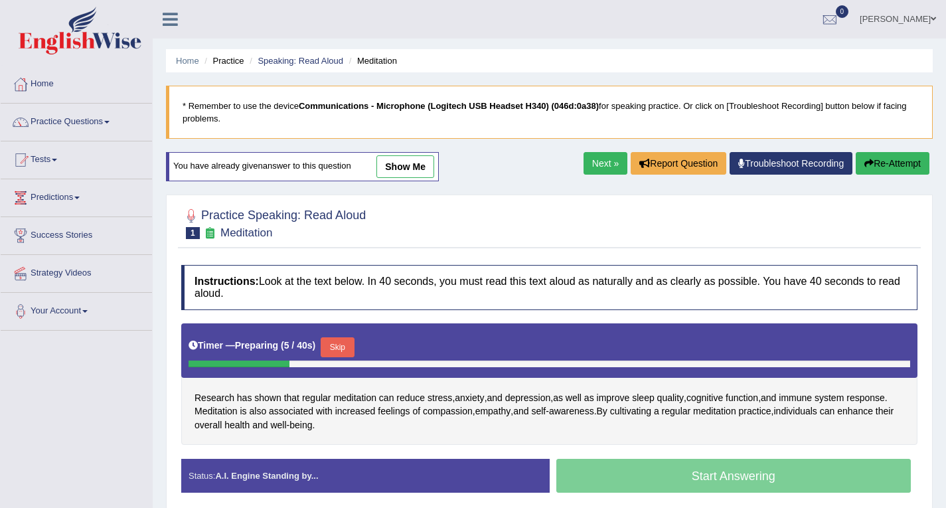
click at [603, 167] on link "Next »" at bounding box center [606, 163] width 44 height 23
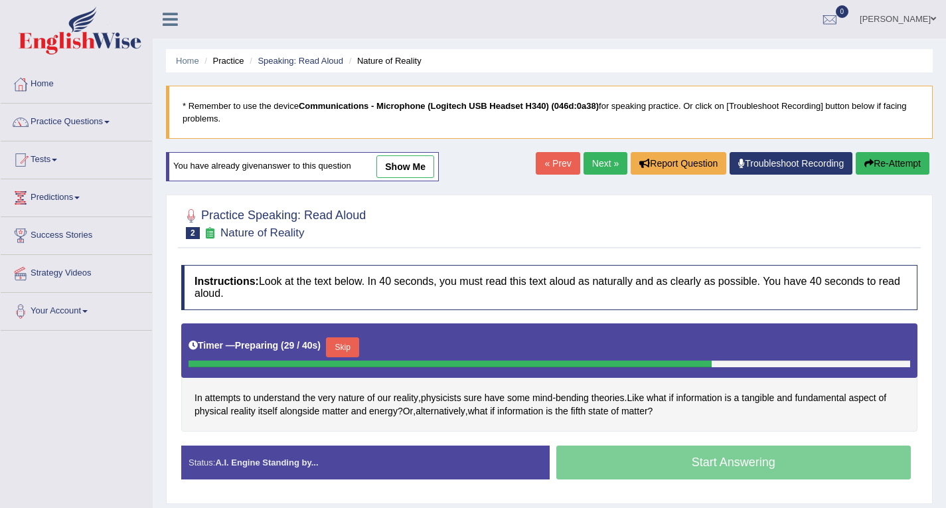
click at [590, 160] on link "Next »" at bounding box center [606, 163] width 44 height 23
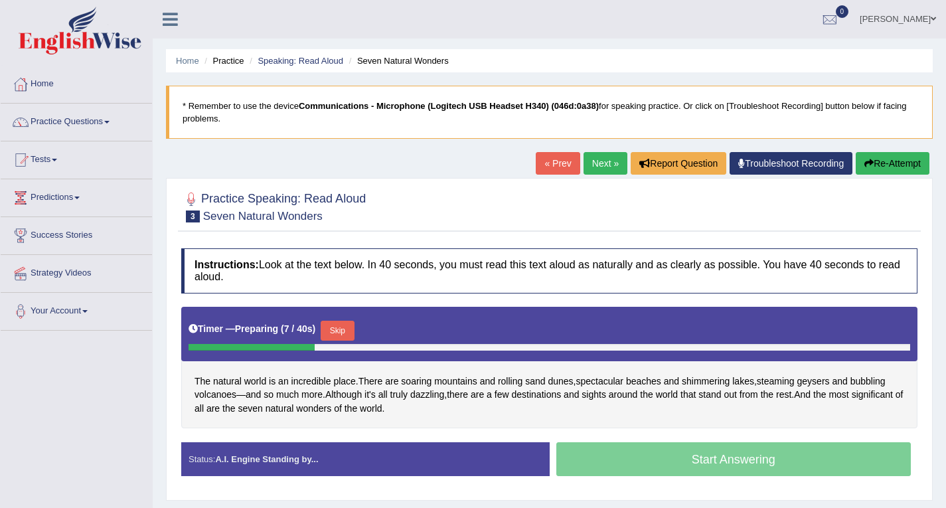
click at [590, 160] on link "Next »" at bounding box center [606, 163] width 44 height 23
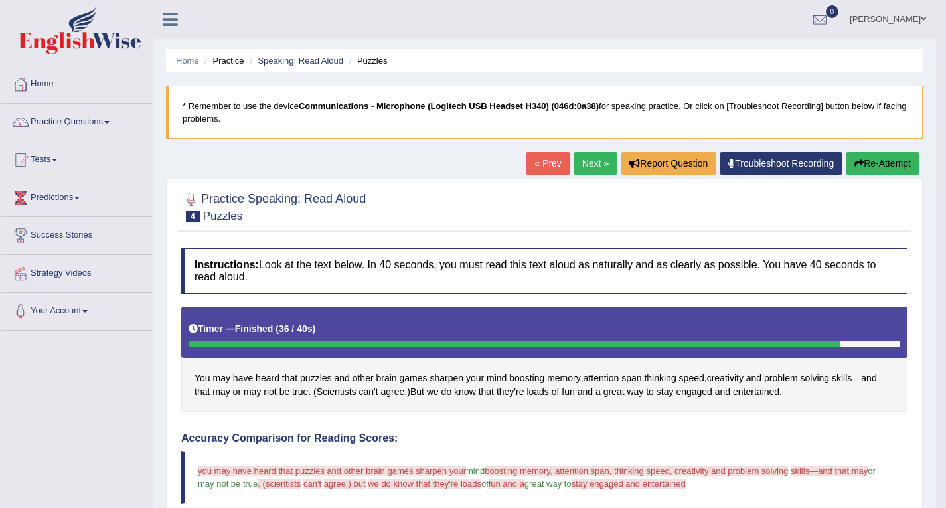
click at [587, 159] on link "Next »" at bounding box center [596, 163] width 44 height 23
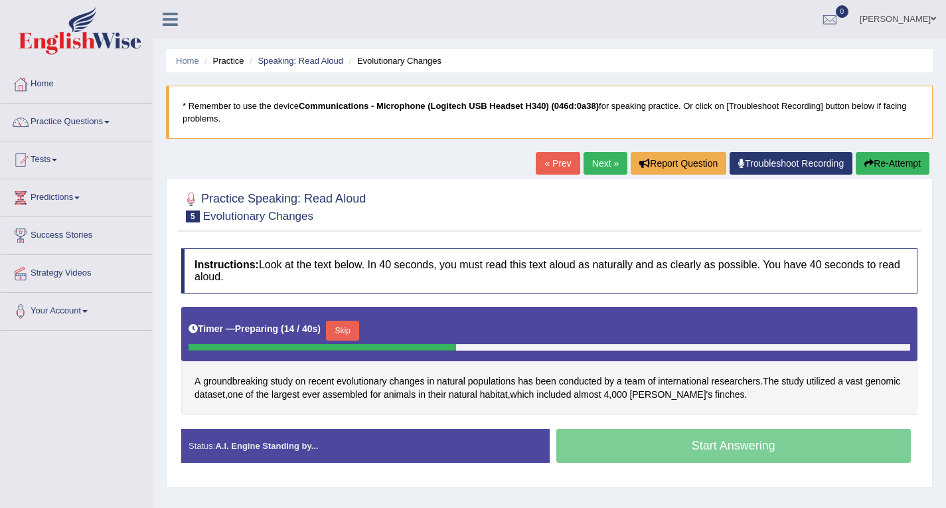
click at [591, 165] on link "Next »" at bounding box center [606, 163] width 44 height 23
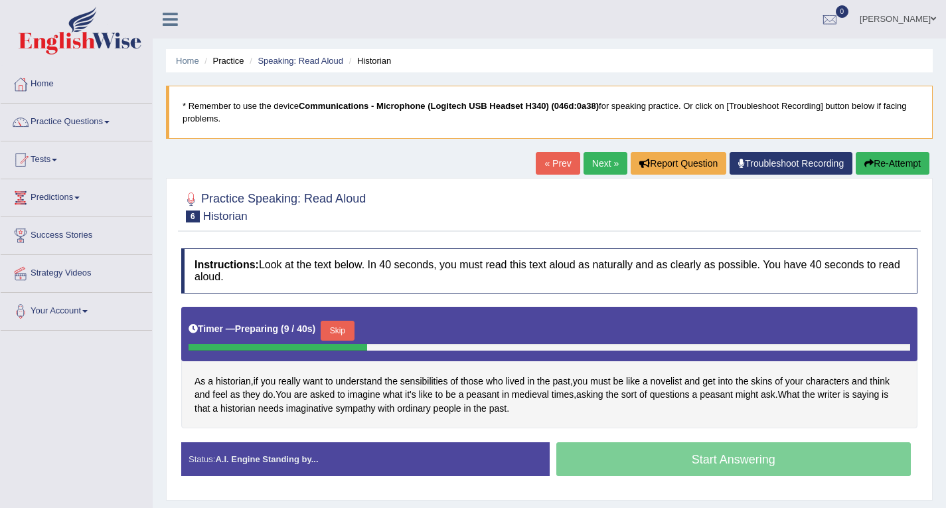
click at [591, 165] on link "Next »" at bounding box center [606, 163] width 44 height 23
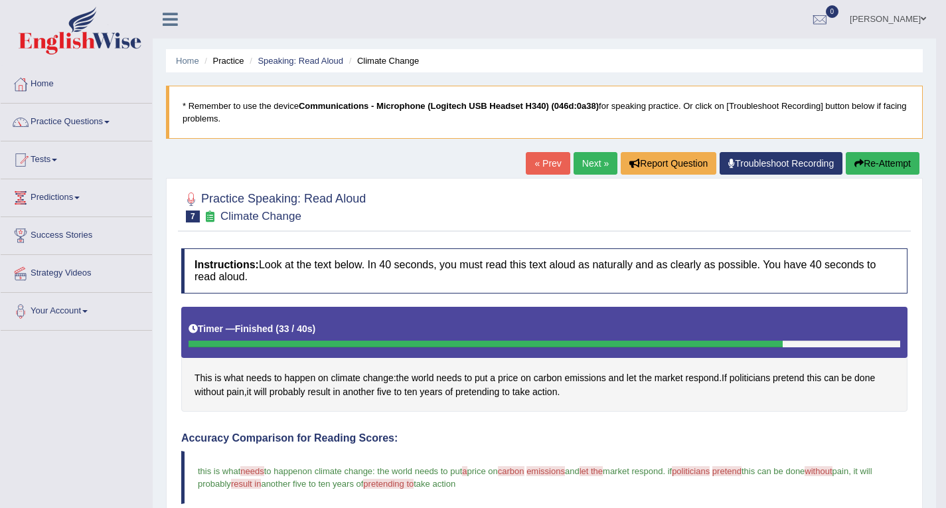
click at [582, 165] on link "Next »" at bounding box center [596, 163] width 44 height 23
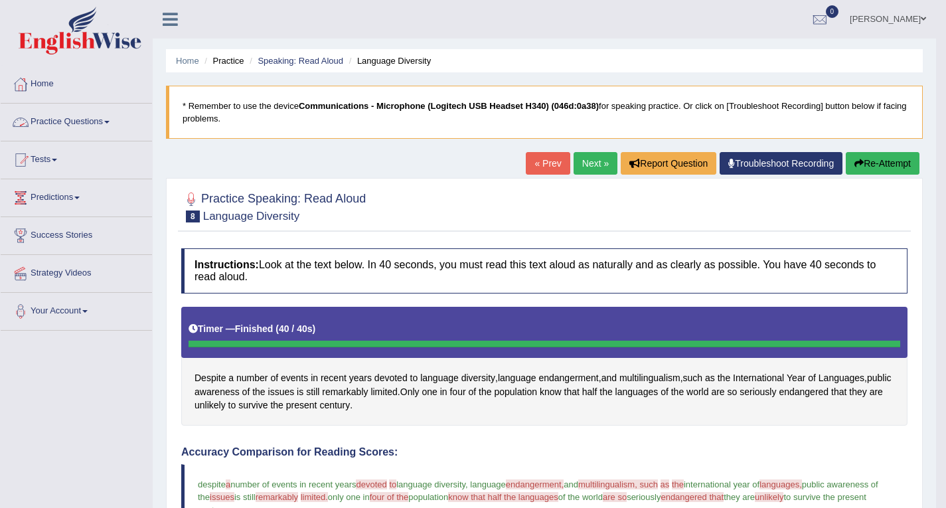
click at [67, 123] on link "Practice Questions" at bounding box center [76, 120] width 151 height 33
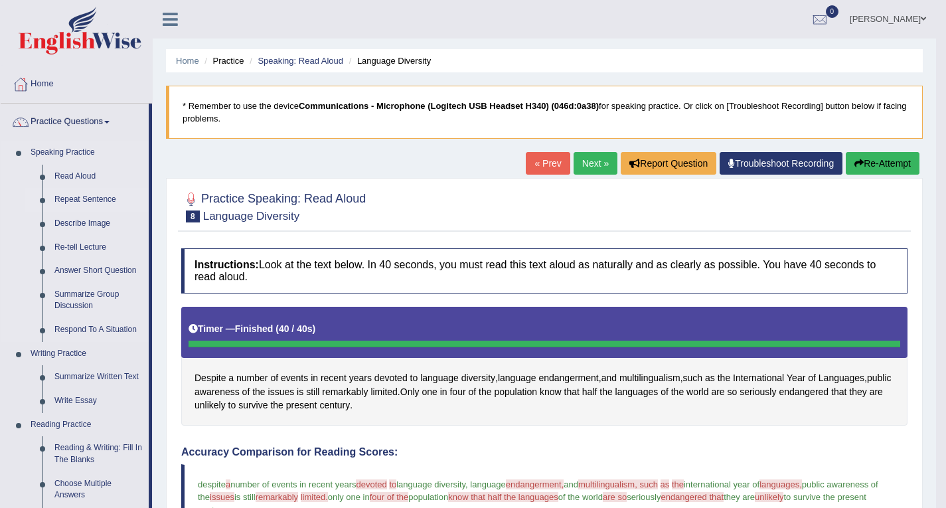
click at [65, 200] on link "Repeat Sentence" at bounding box center [98, 200] width 100 height 24
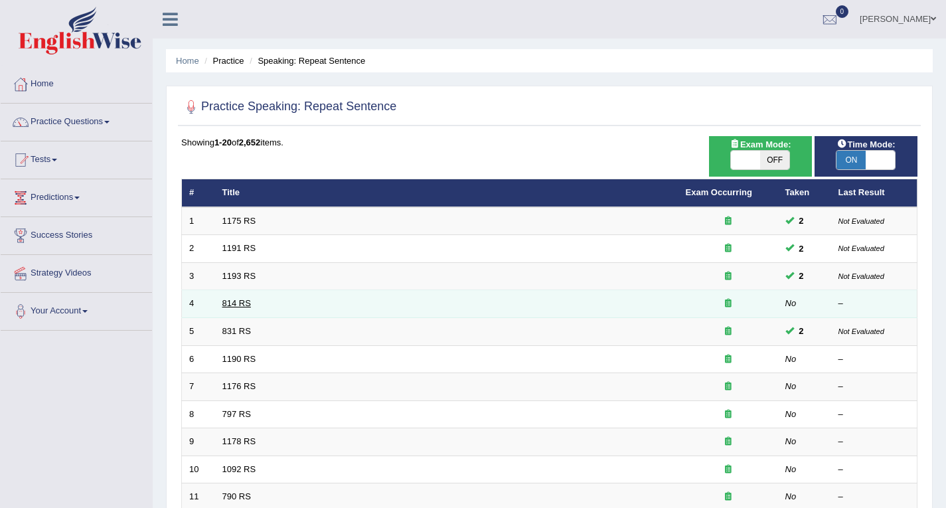
click at [240, 305] on link "814 RS" at bounding box center [237, 303] width 29 height 10
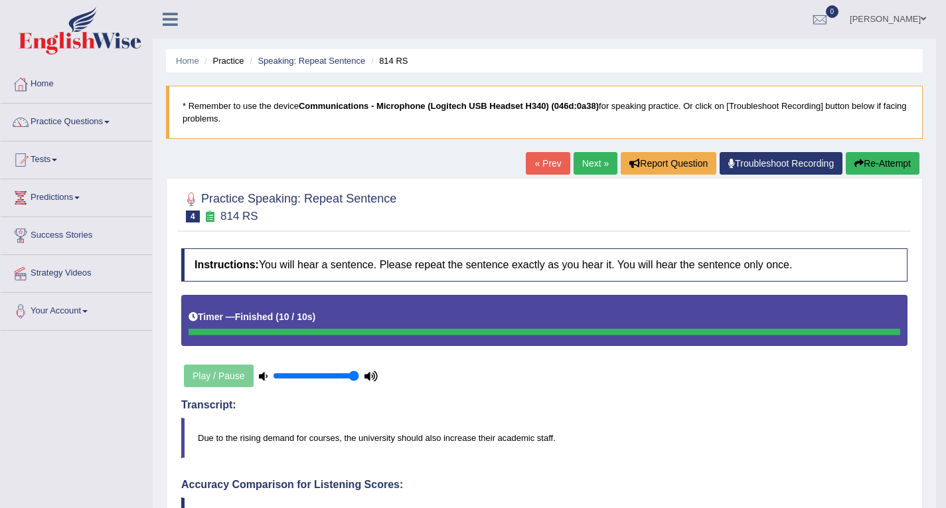
click at [584, 157] on link "Next »" at bounding box center [596, 163] width 44 height 23
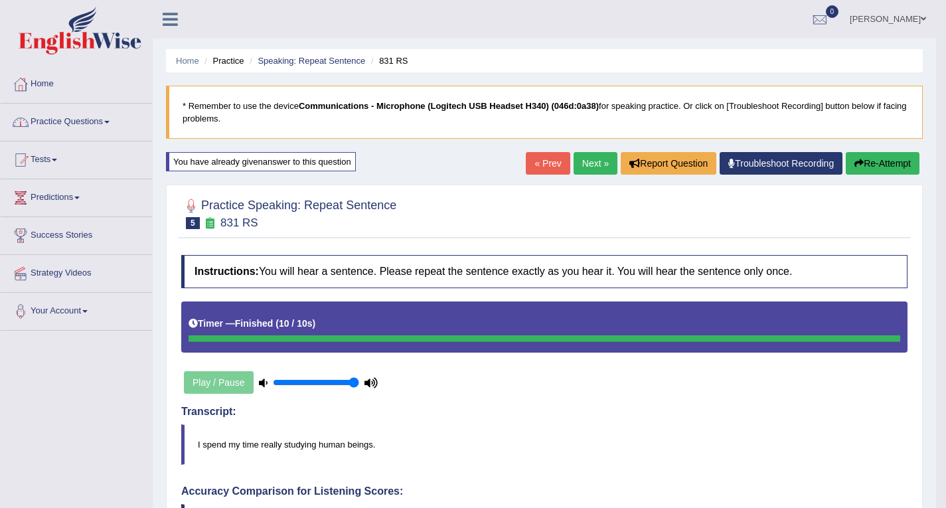
click at [88, 130] on link "Practice Questions" at bounding box center [76, 120] width 151 height 33
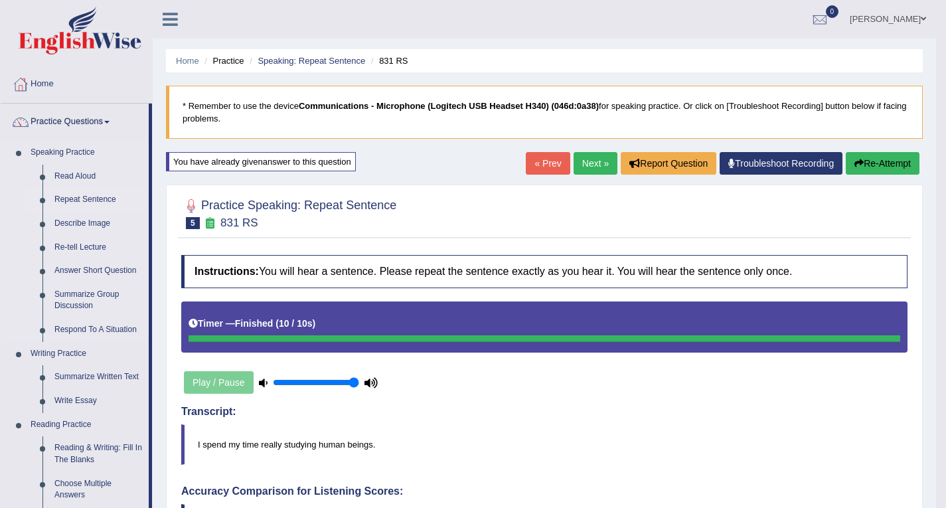
click at [80, 195] on link "Repeat Sentence" at bounding box center [98, 200] width 100 height 24
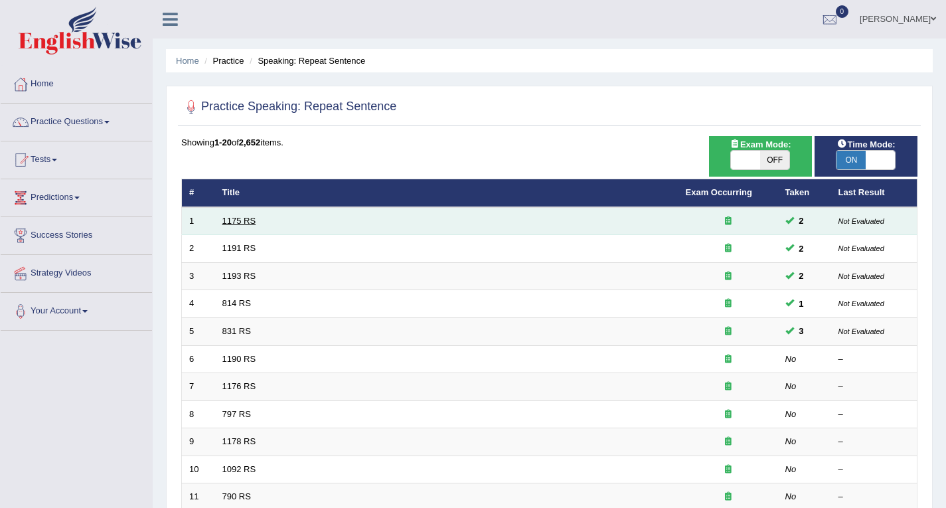
click at [236, 223] on link "1175 RS" at bounding box center [240, 221] width 34 height 10
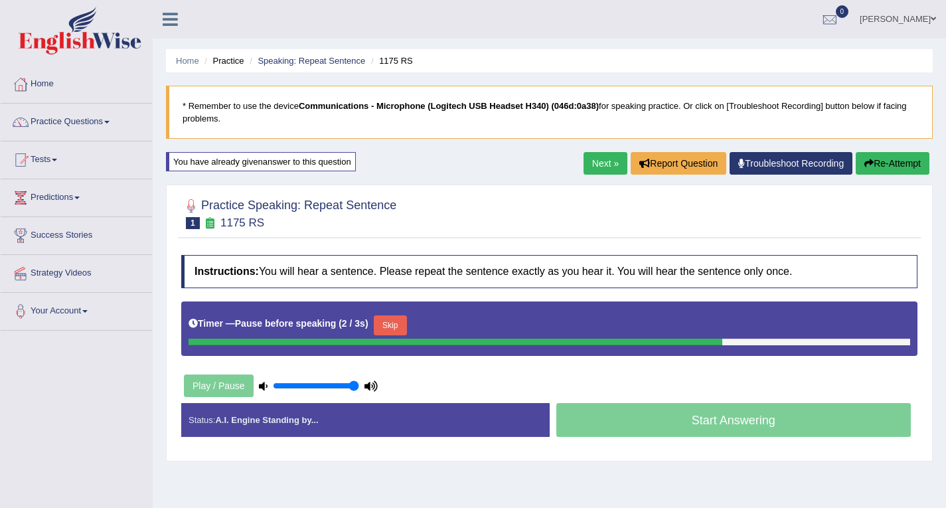
click at [387, 318] on button "Skip" at bounding box center [390, 325] width 33 height 20
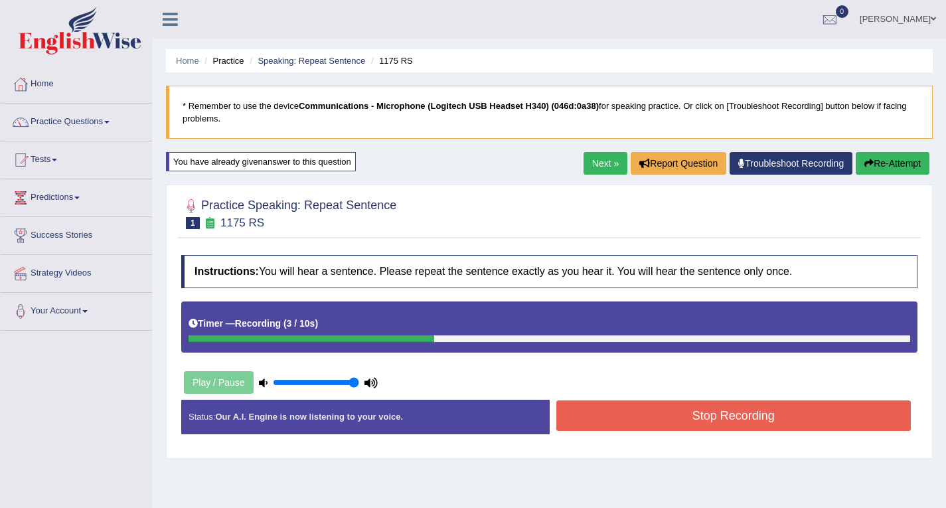
click at [586, 159] on link "Next »" at bounding box center [606, 163] width 44 height 23
click at [593, 162] on link "Next »" at bounding box center [606, 163] width 44 height 23
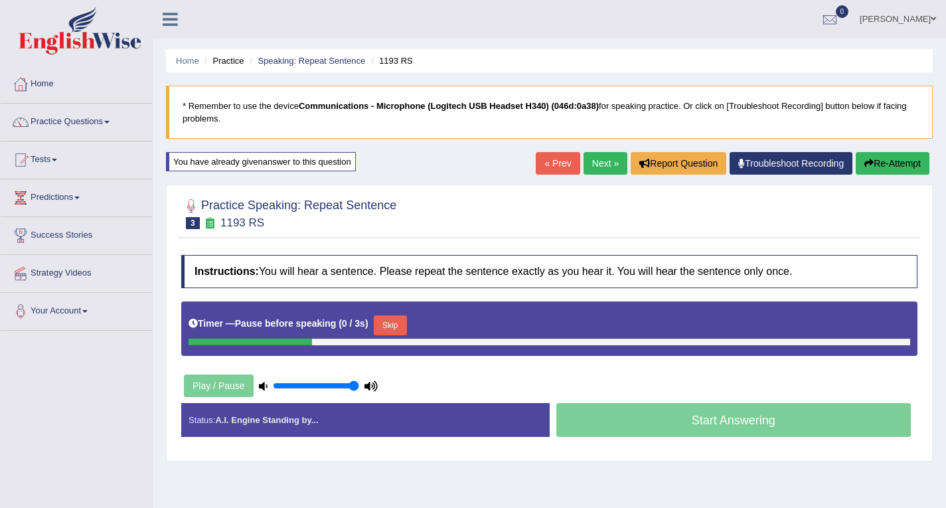
click at [600, 164] on link "Next »" at bounding box center [606, 163] width 44 height 23
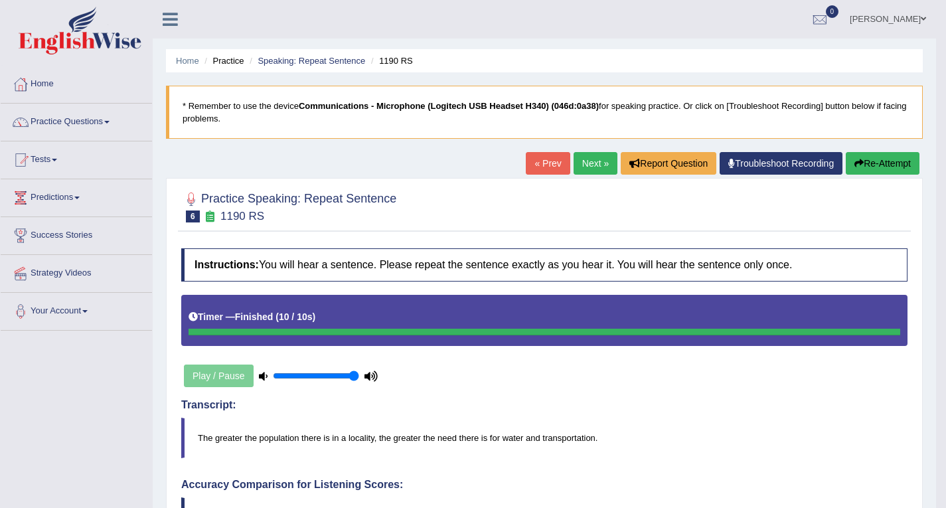
click at [585, 161] on link "Next »" at bounding box center [596, 163] width 44 height 23
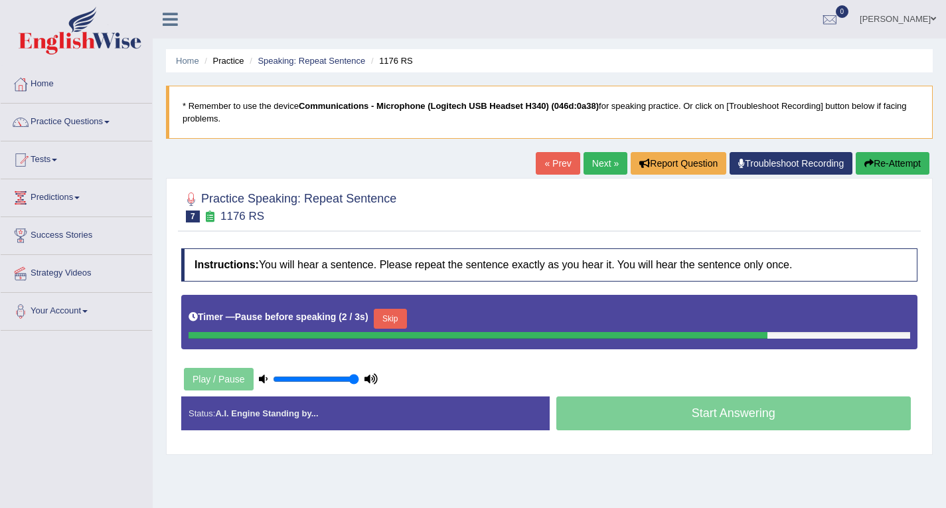
click at [390, 319] on button "Skip" at bounding box center [390, 319] width 33 height 20
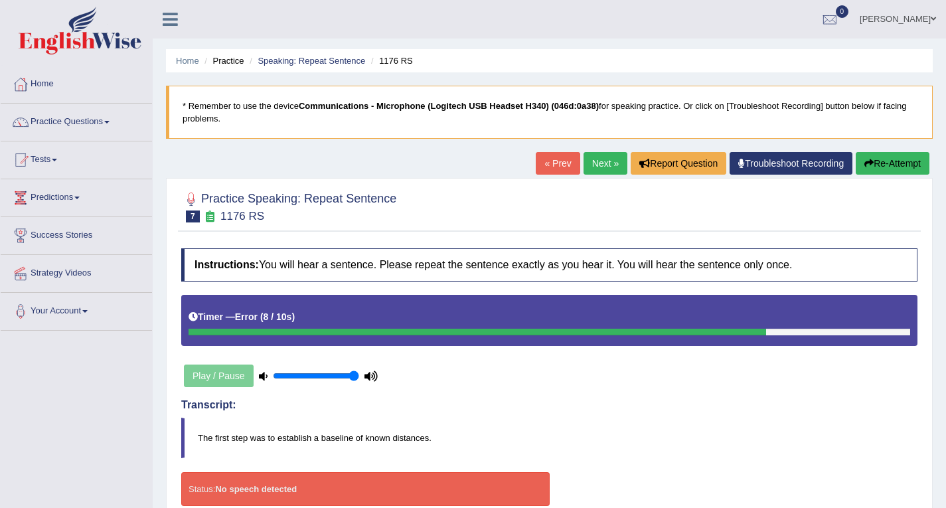
click at [594, 153] on link "Next »" at bounding box center [606, 163] width 44 height 23
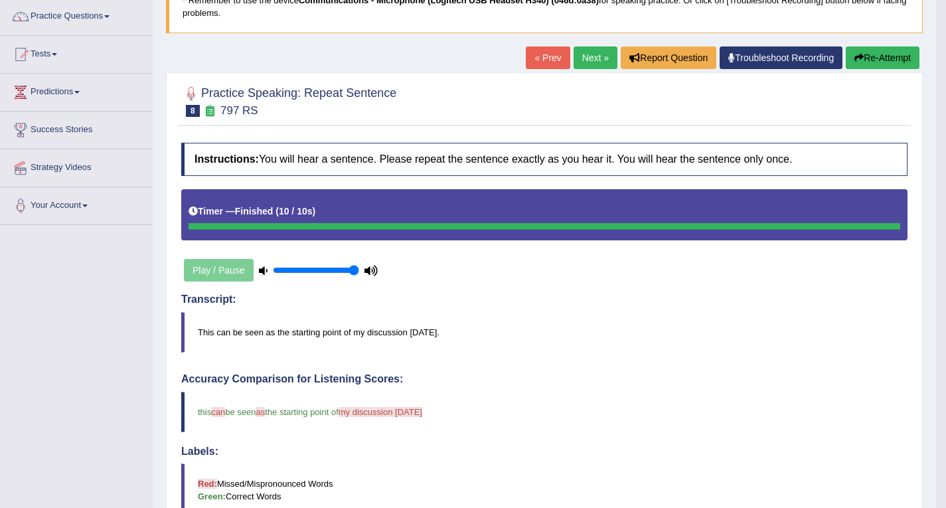
scroll to position [66, 0]
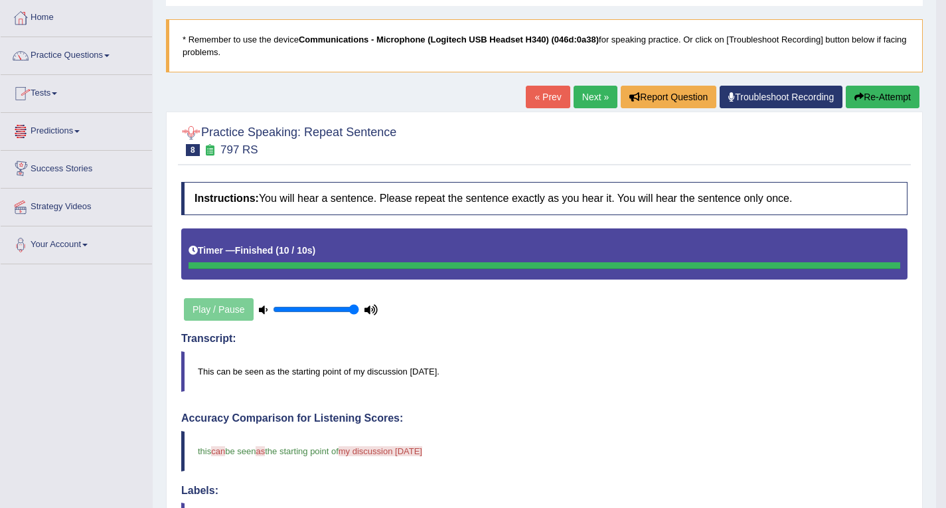
click at [585, 93] on link "Next »" at bounding box center [596, 97] width 44 height 23
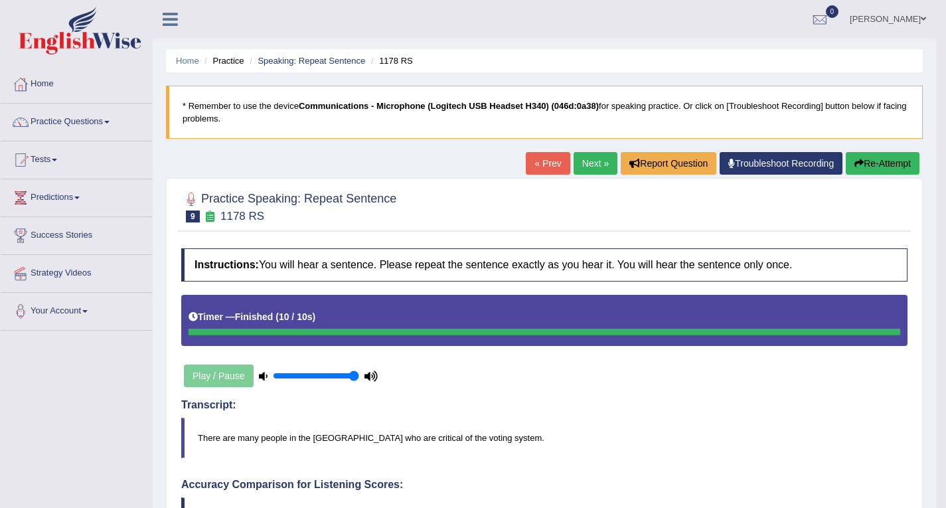
click at [587, 163] on link "Next »" at bounding box center [596, 163] width 44 height 23
click at [584, 158] on link "Next »" at bounding box center [596, 163] width 44 height 23
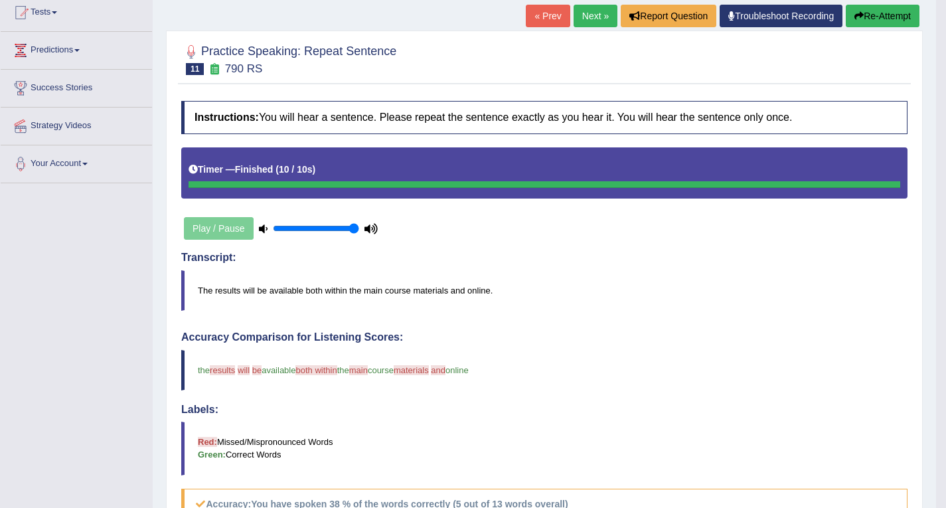
scroll to position [133, 0]
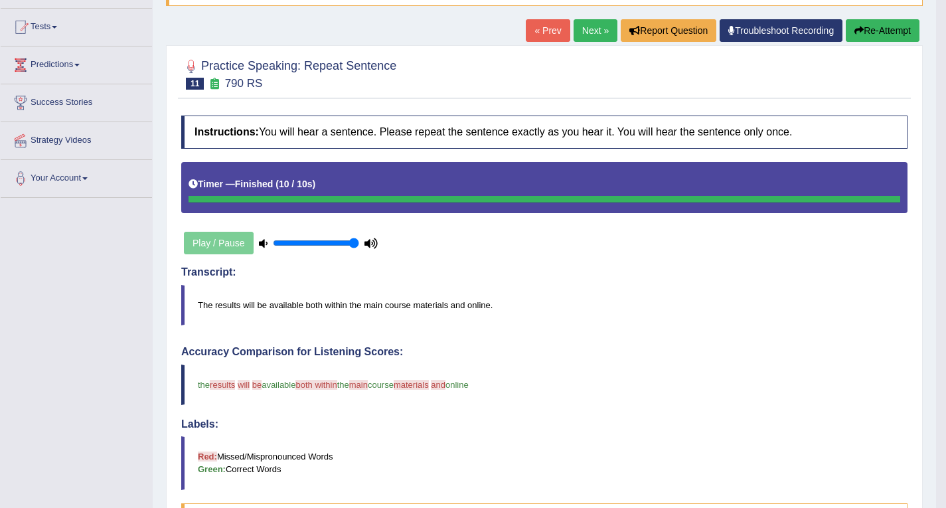
click at [584, 31] on link "Next »" at bounding box center [596, 30] width 44 height 23
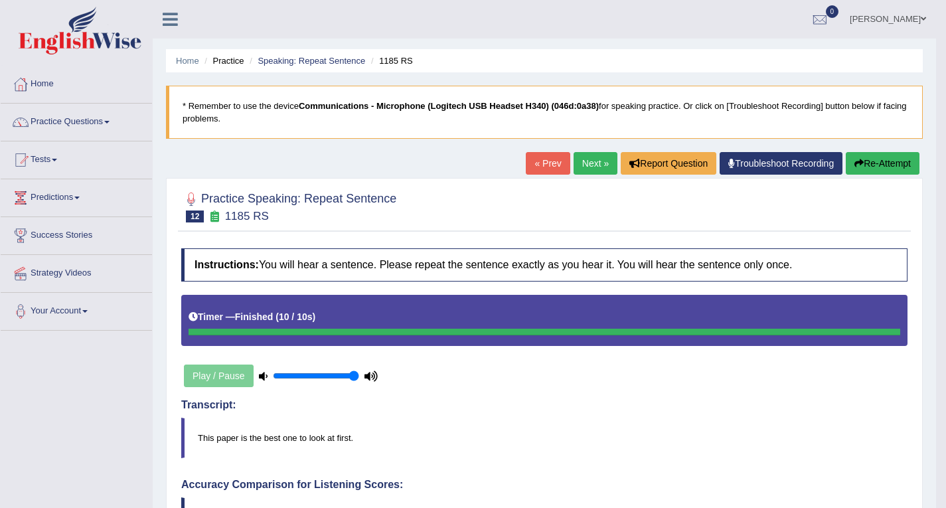
click at [592, 160] on link "Next »" at bounding box center [596, 163] width 44 height 23
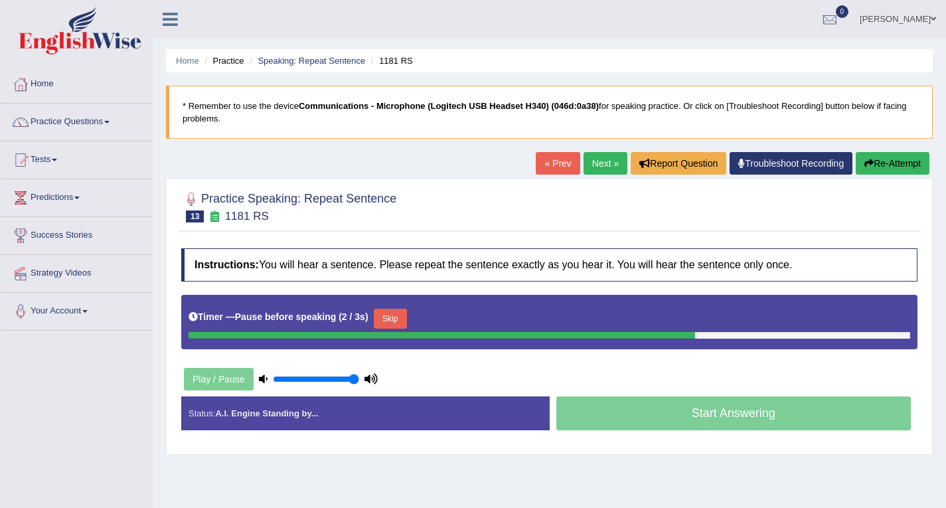
click at [603, 165] on link "Next »" at bounding box center [606, 163] width 44 height 23
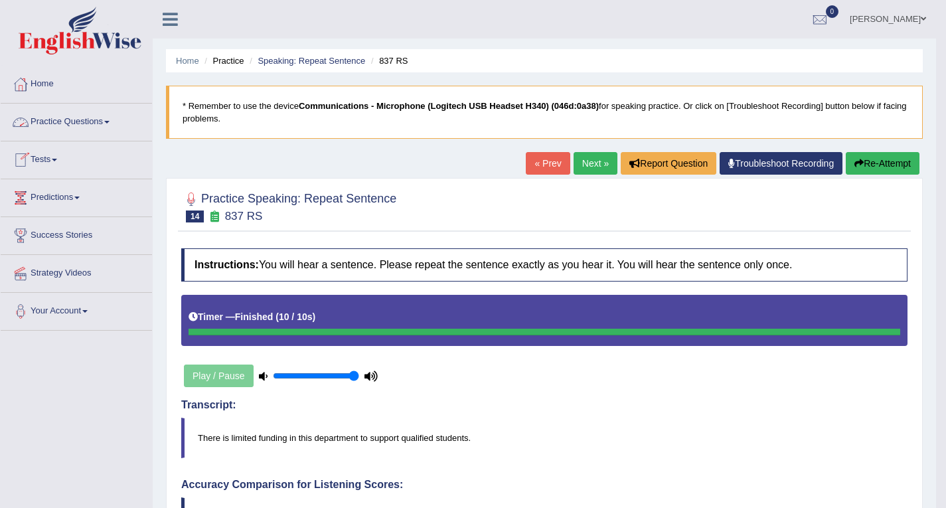
click at [53, 161] on link "Tests" at bounding box center [76, 157] width 151 height 33
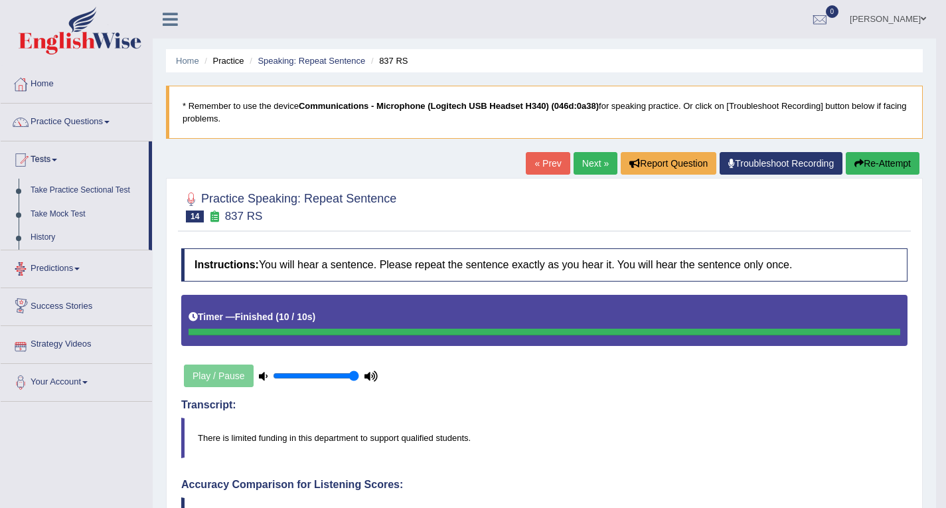
click at [82, 312] on link "Success Stories" at bounding box center [76, 304] width 151 height 33
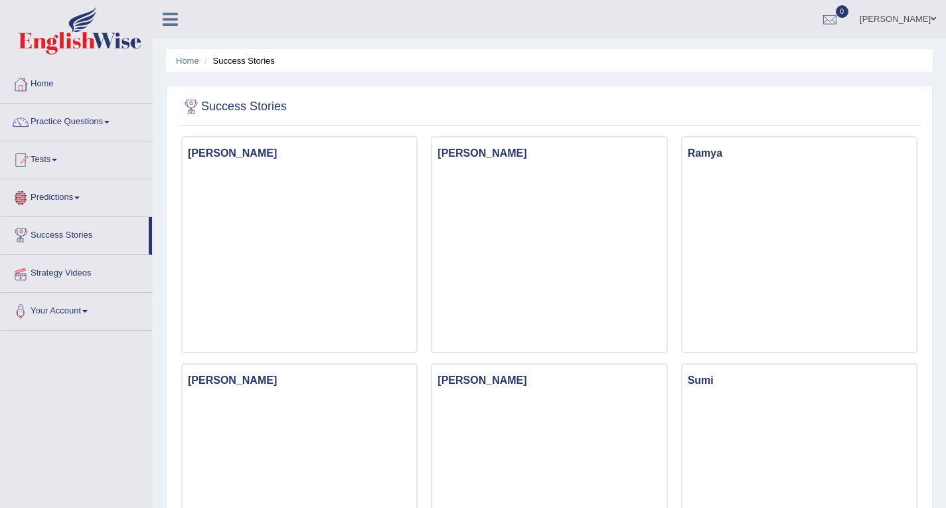
click at [74, 200] on link "Predictions" at bounding box center [76, 195] width 151 height 33
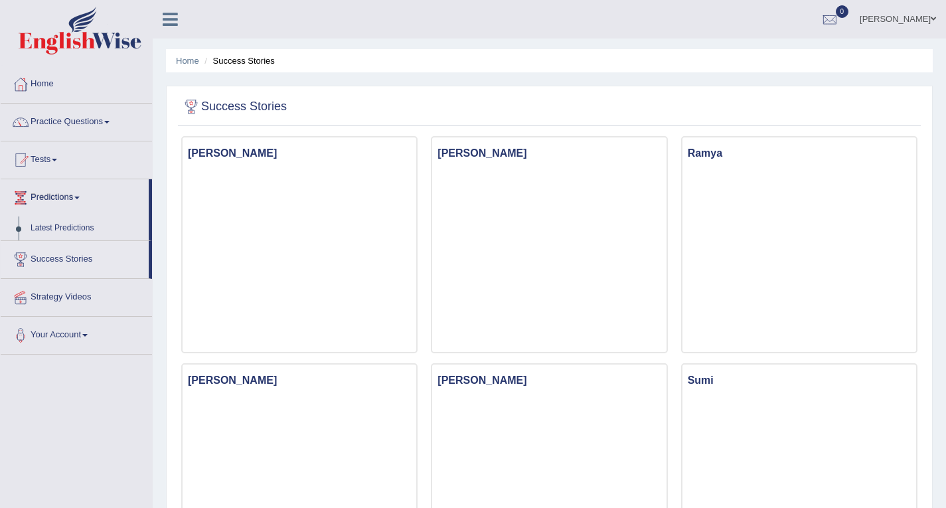
click at [62, 299] on link "Strategy Videos" at bounding box center [76, 295] width 151 height 33
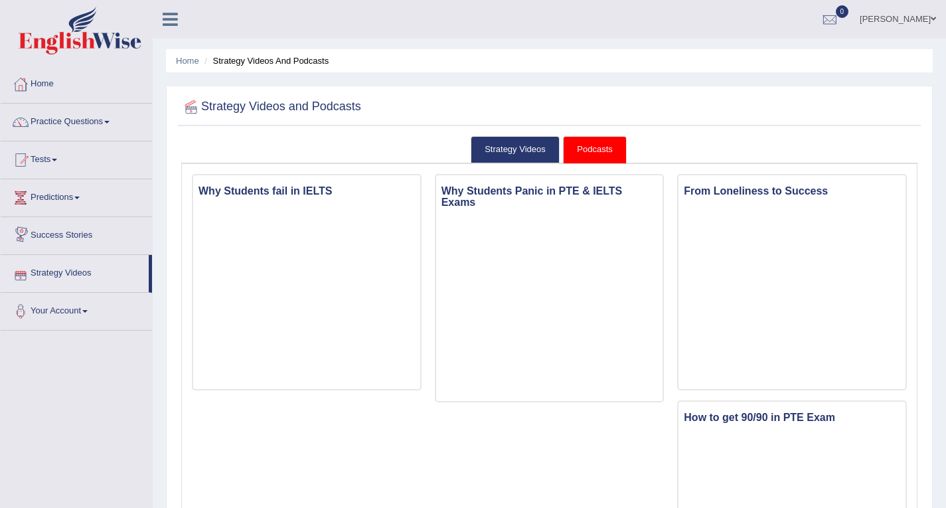
click at [85, 238] on link "Success Stories" at bounding box center [76, 233] width 151 height 33
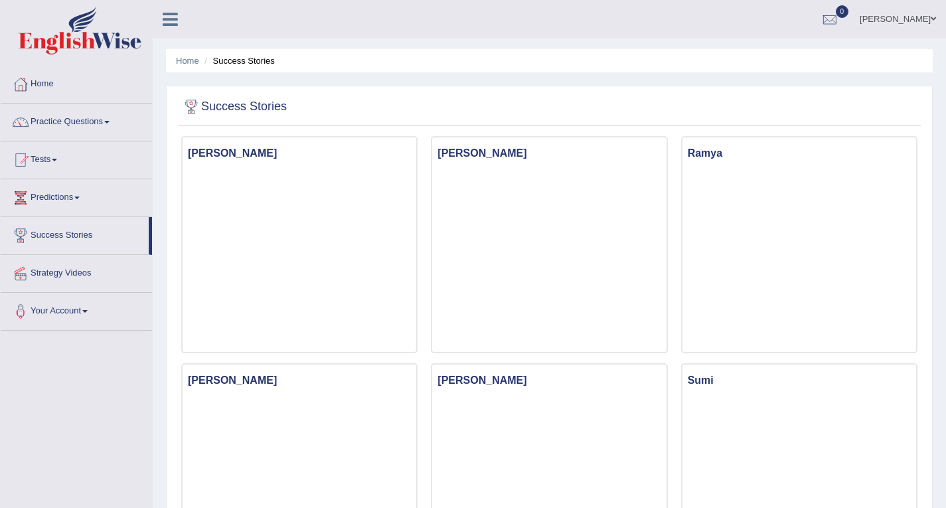
click at [77, 198] on link "Predictions" at bounding box center [76, 195] width 151 height 33
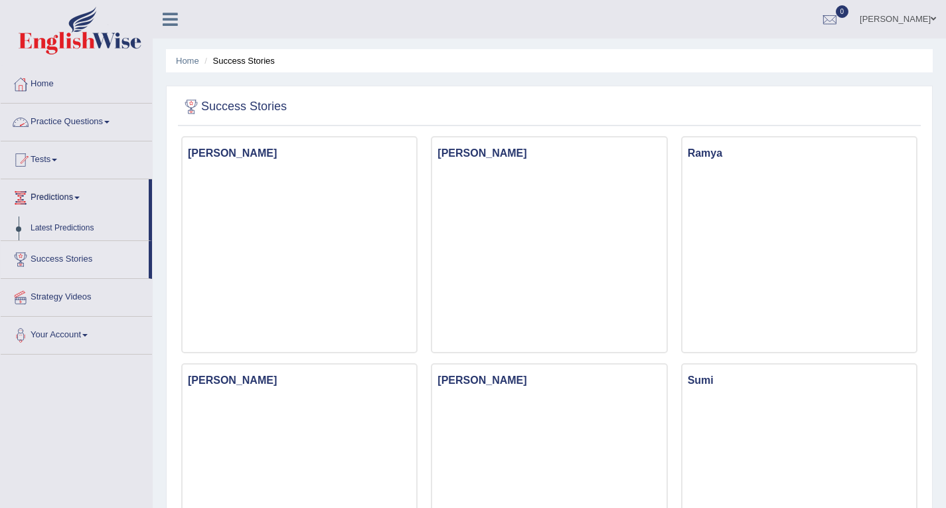
click at [86, 124] on link "Practice Questions" at bounding box center [76, 120] width 151 height 33
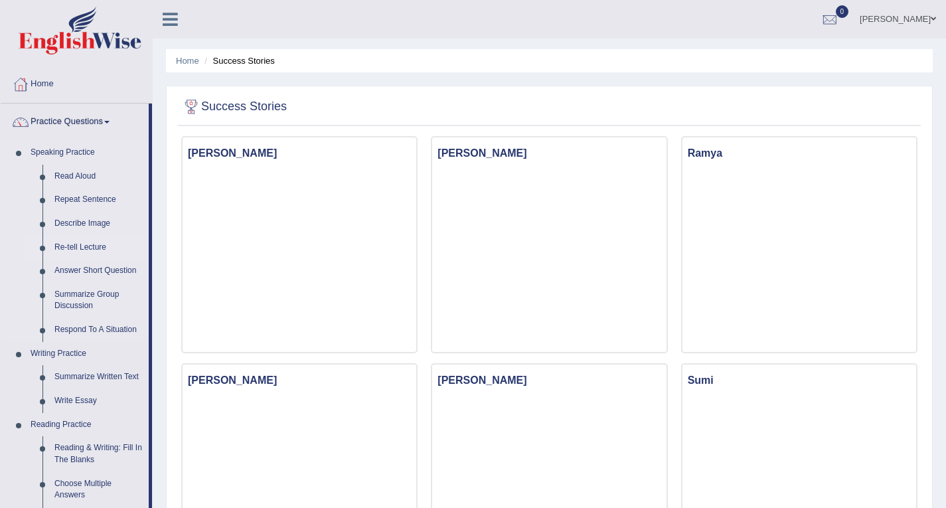
click at [87, 250] on link "Re-tell Lecture" at bounding box center [98, 248] width 100 height 24
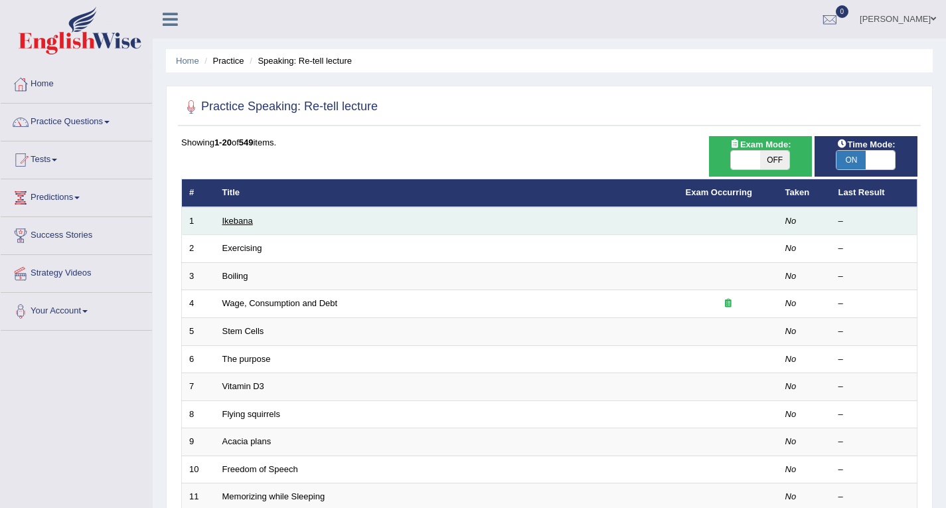
click at [242, 216] on link "Ikebana" at bounding box center [238, 221] width 31 height 10
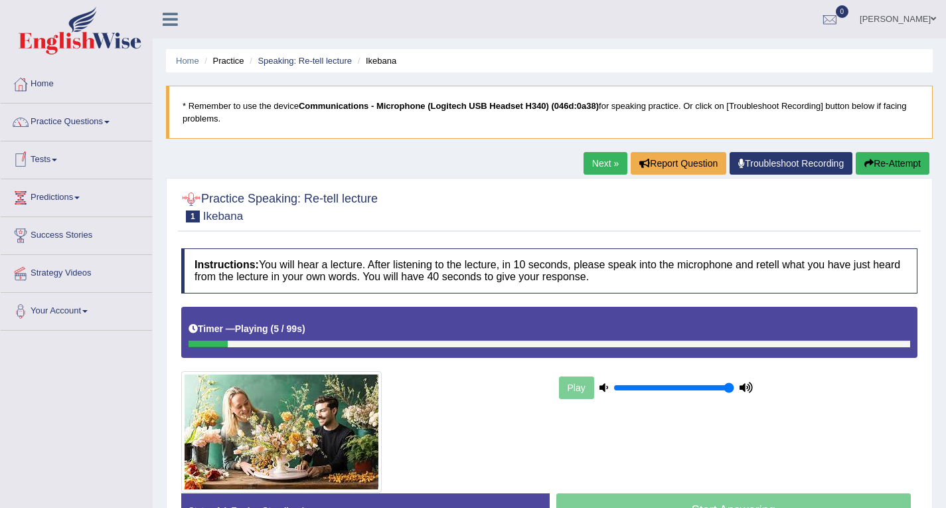
click at [57, 161] on span at bounding box center [54, 160] width 5 height 3
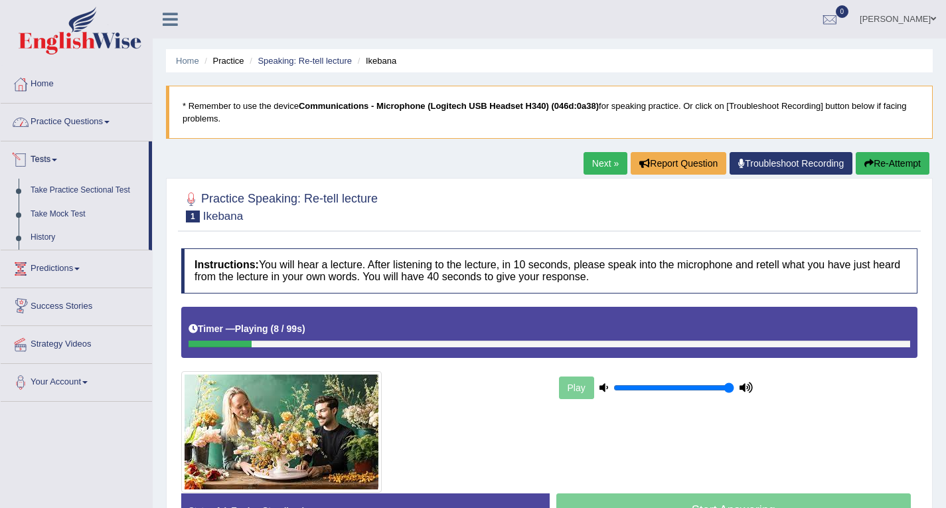
click at [66, 125] on link "Practice Questions" at bounding box center [76, 120] width 151 height 33
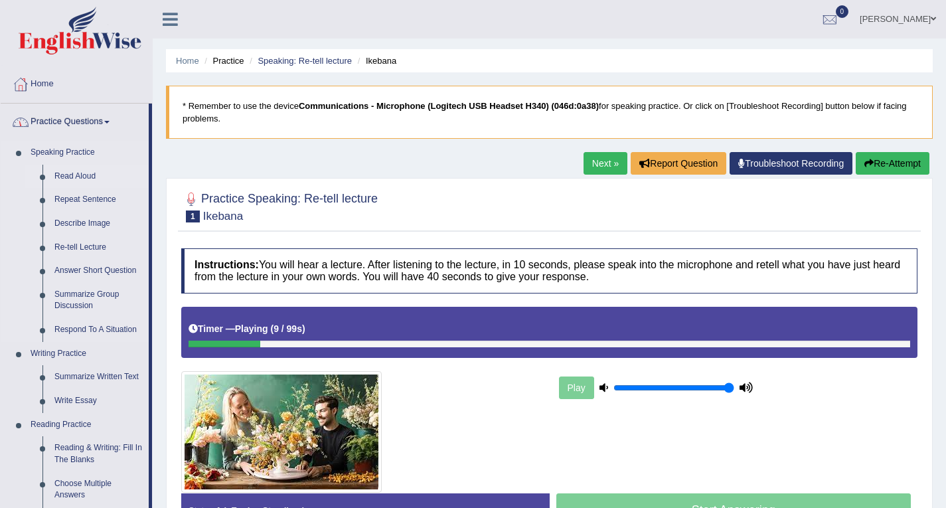
click at [68, 171] on link "Read Aloud" at bounding box center [98, 177] width 100 height 24
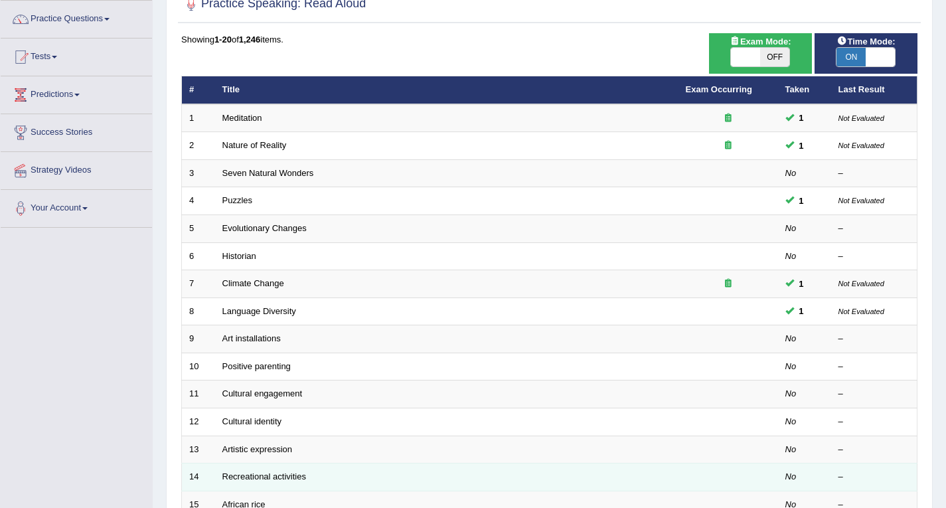
scroll to position [66, 0]
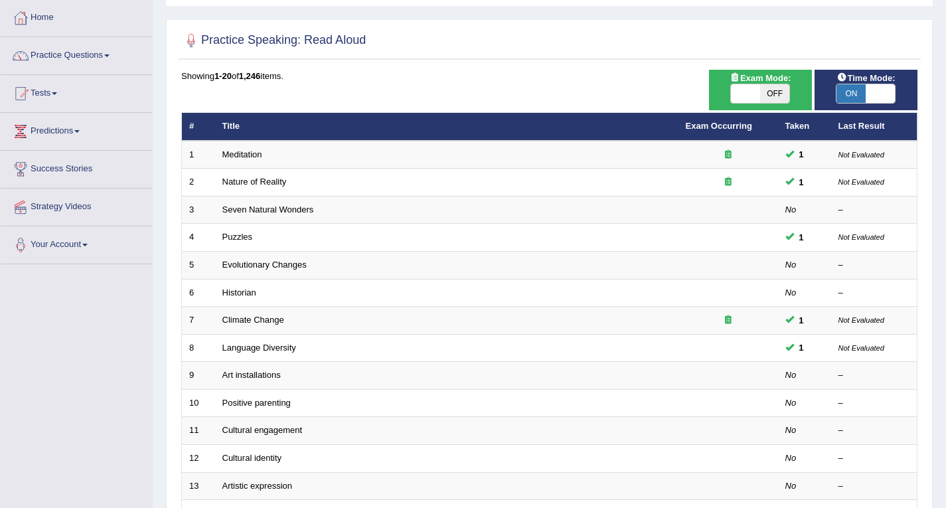
click at [57, 92] on span at bounding box center [54, 93] width 5 height 3
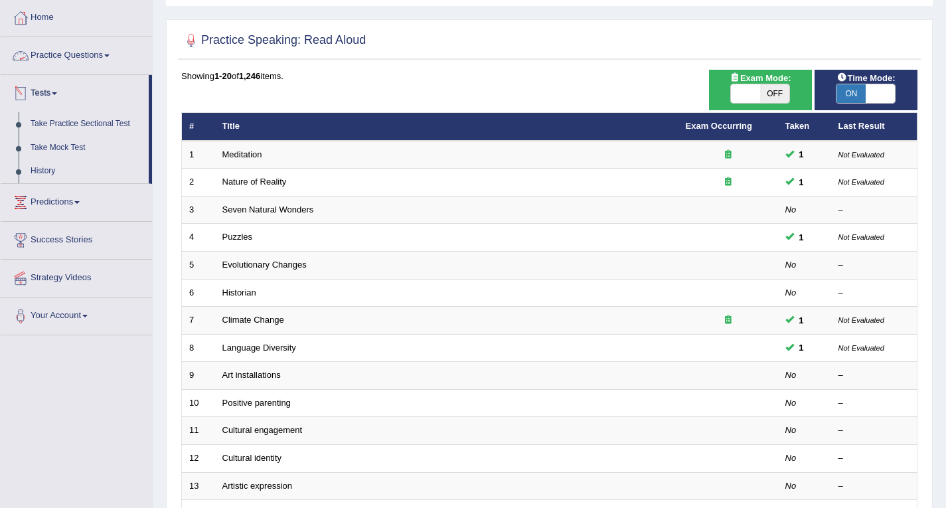
click at [81, 54] on link "Practice Questions" at bounding box center [76, 53] width 151 height 33
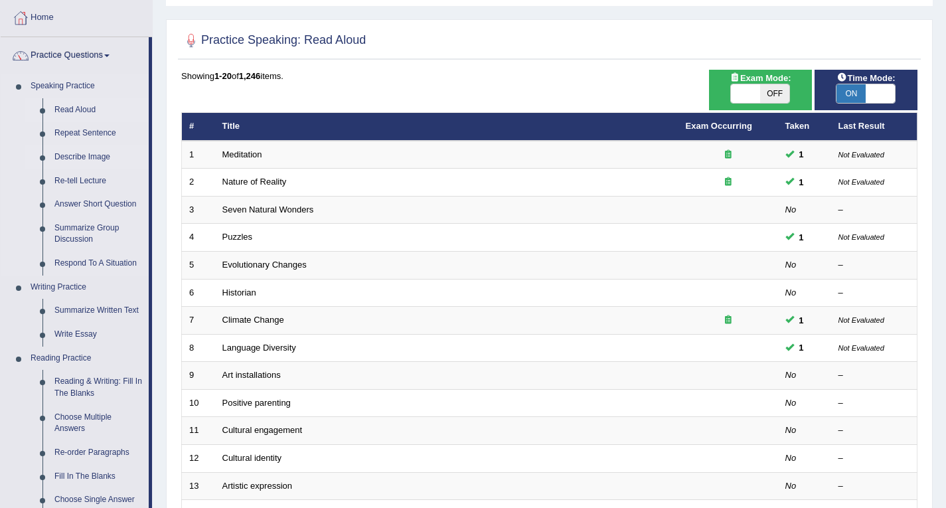
click at [84, 159] on link "Describe Image" at bounding box center [98, 157] width 100 height 24
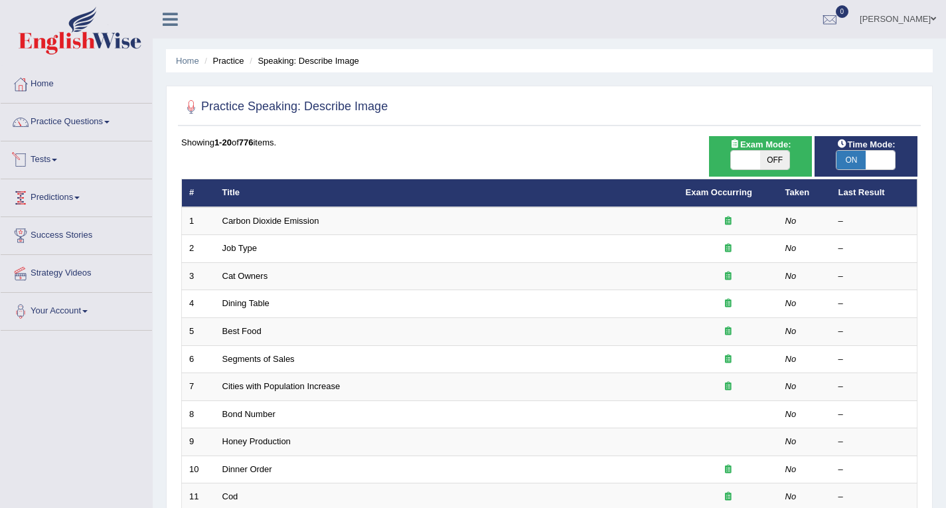
click at [71, 157] on link "Tests" at bounding box center [76, 157] width 151 height 33
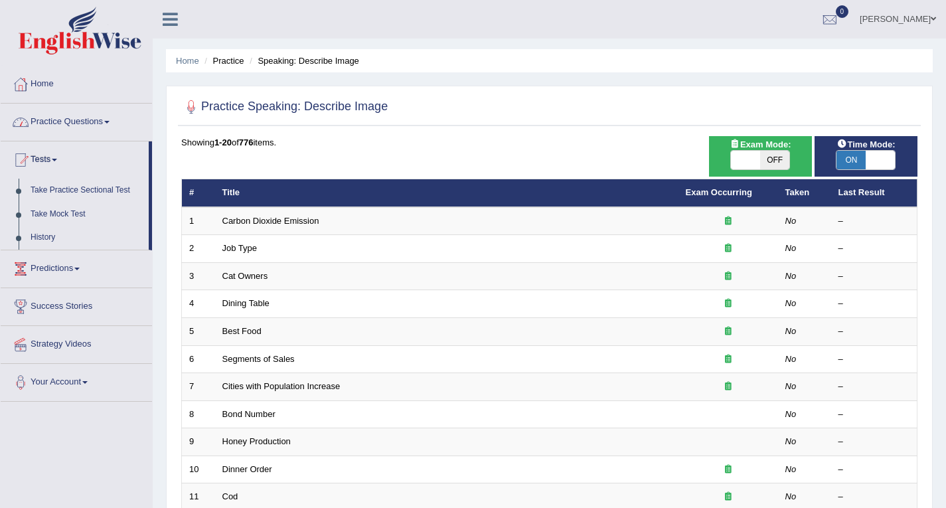
click at [94, 131] on link "Practice Questions" at bounding box center [76, 120] width 151 height 33
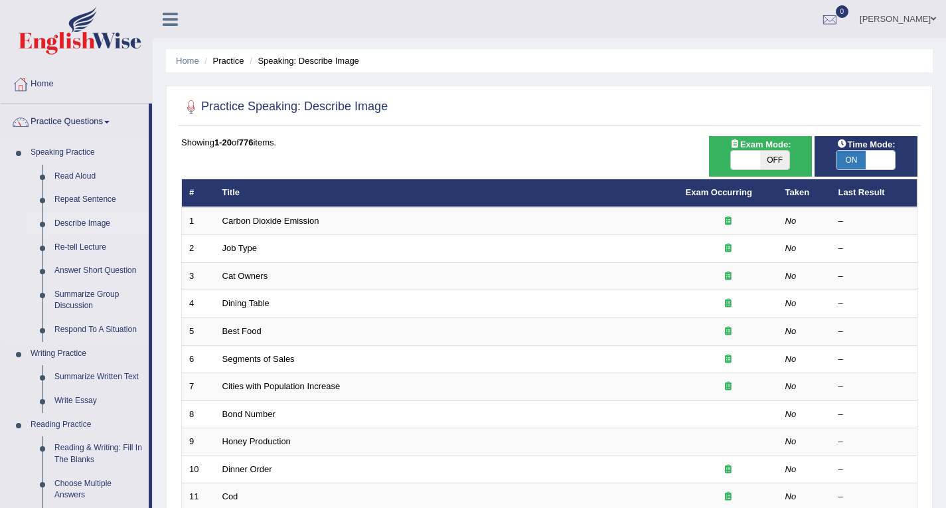
click at [70, 224] on link "Describe Image" at bounding box center [98, 224] width 100 height 24
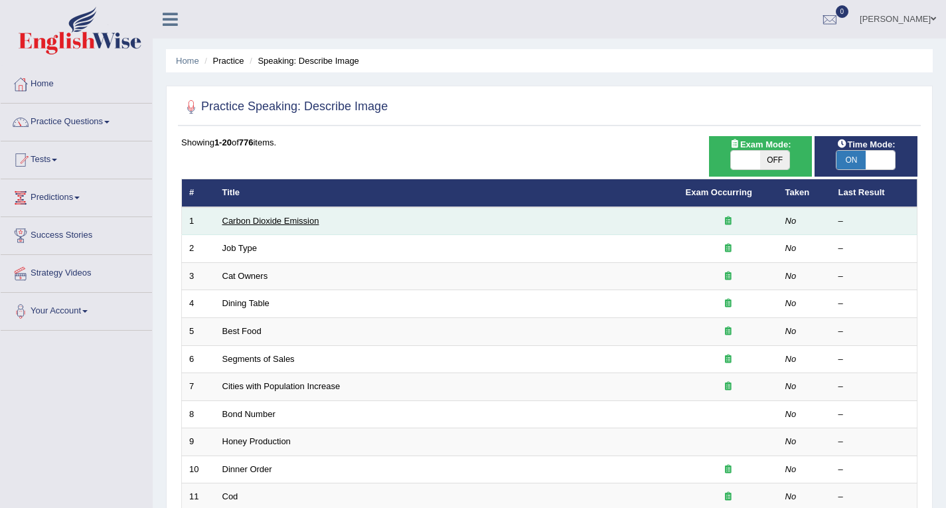
click at [269, 219] on link "Carbon Dioxide Emission" at bounding box center [271, 221] width 97 height 10
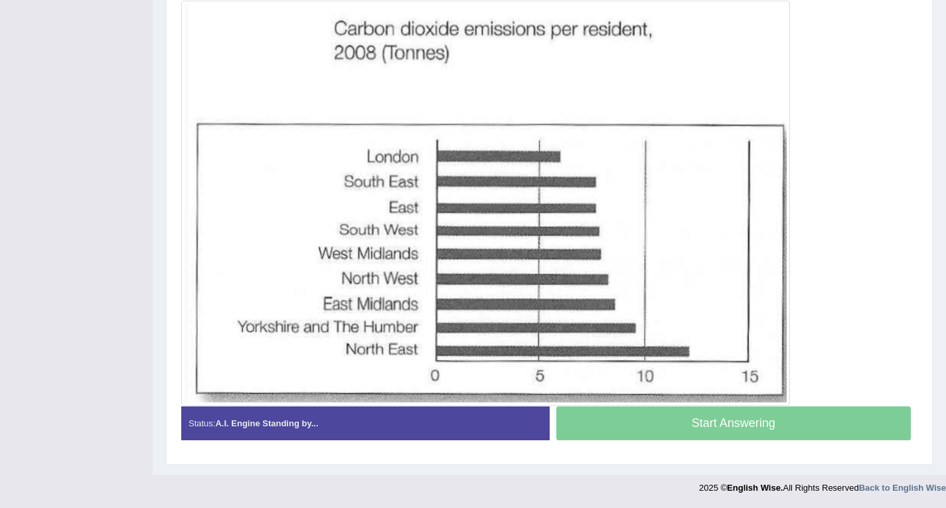
scroll to position [371, 0]
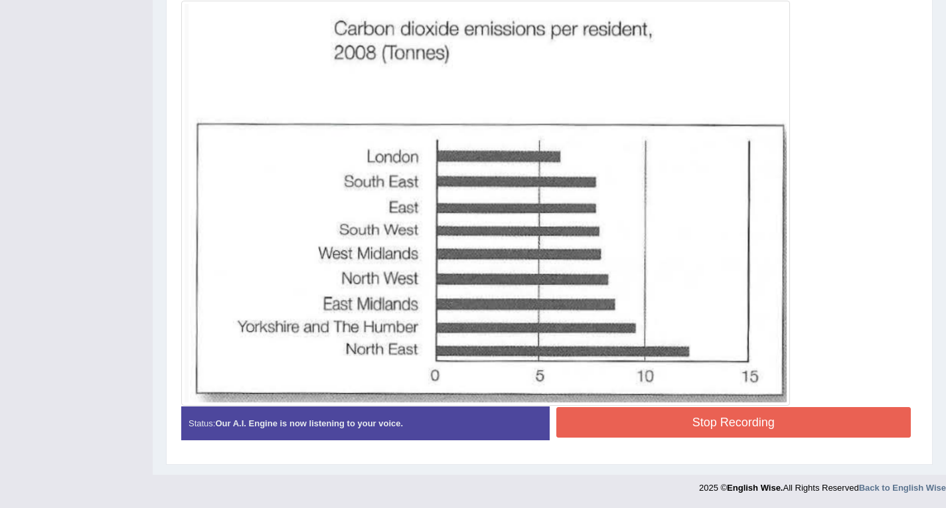
click at [600, 428] on button "Stop Recording" at bounding box center [734, 422] width 355 height 31
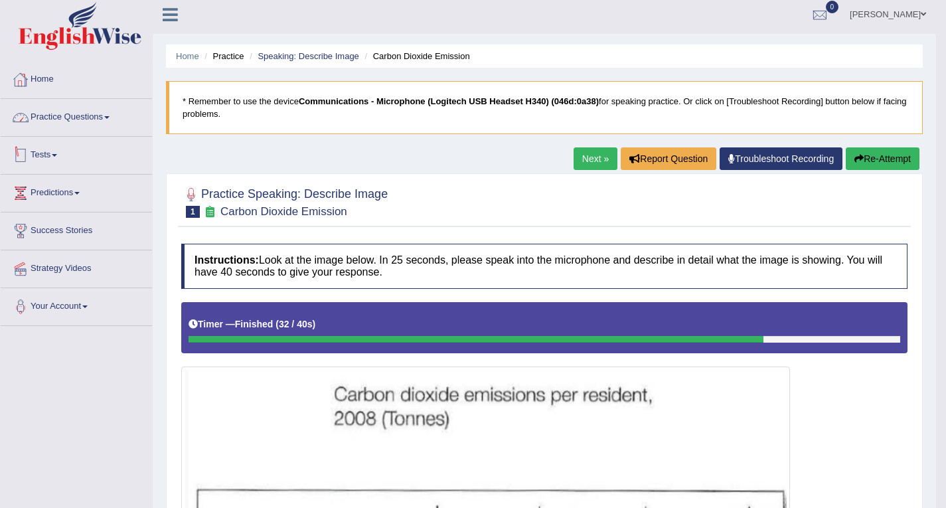
scroll to position [0, 0]
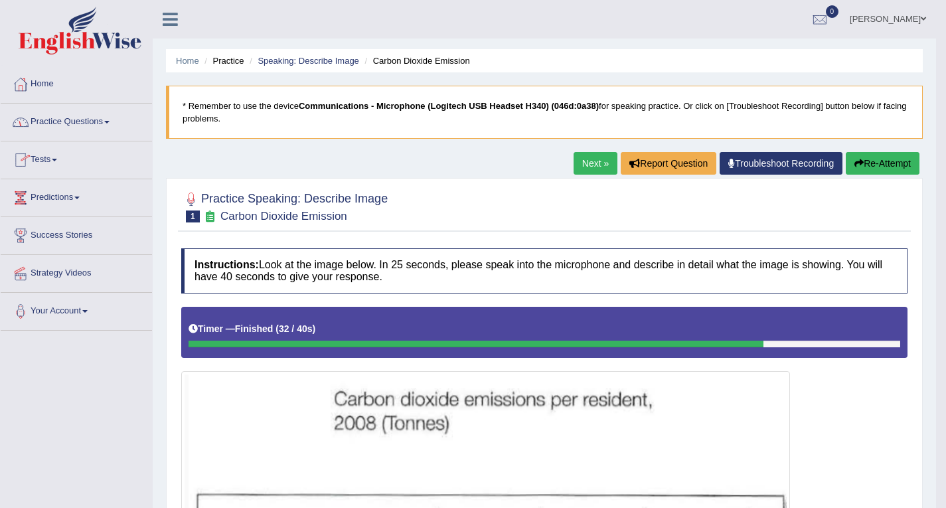
click at [171, 18] on icon at bounding box center [170, 19] width 15 height 17
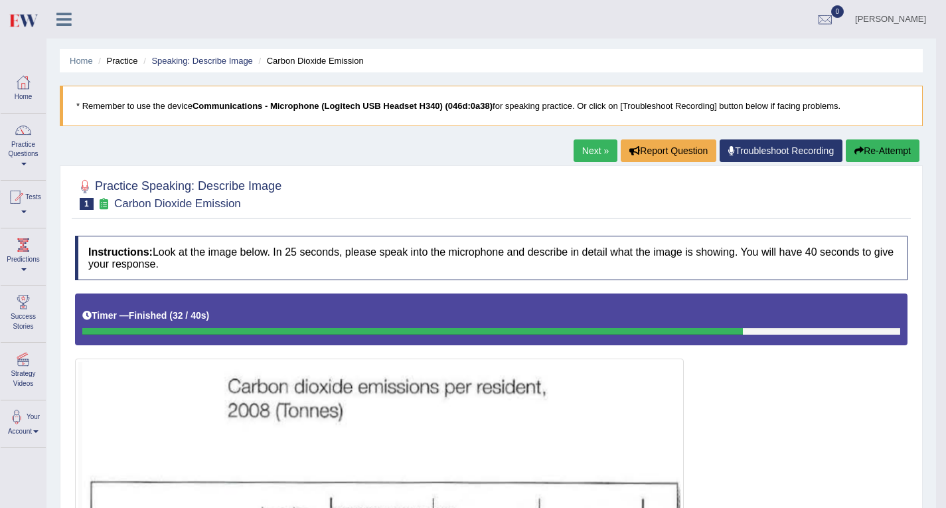
click at [64, 20] on icon at bounding box center [63, 19] width 15 height 17
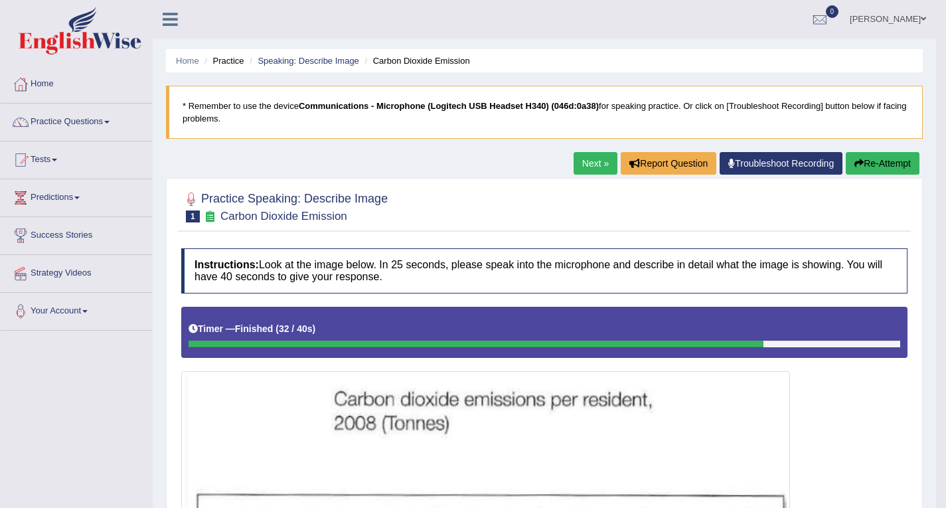
click at [912, 13] on link "sonam" at bounding box center [888, 17] width 96 height 35
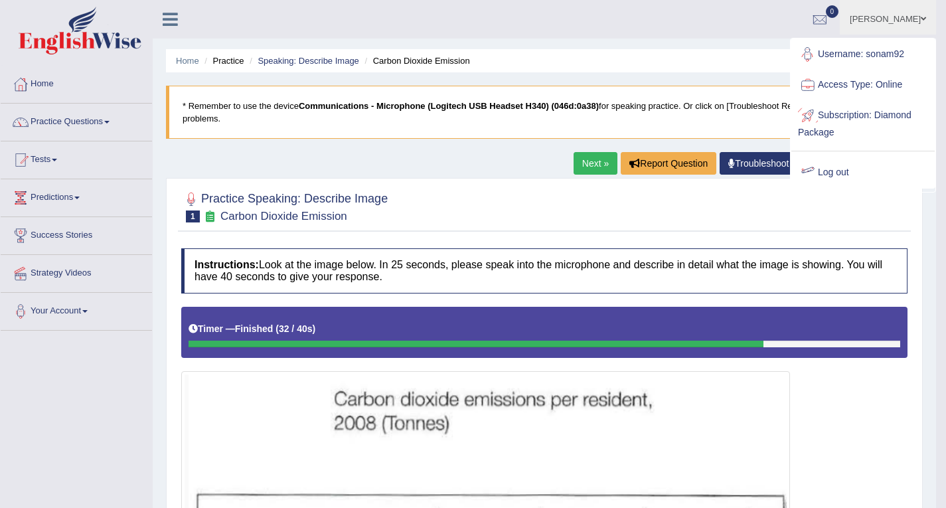
click at [832, 171] on link "Log out" at bounding box center [863, 172] width 143 height 31
